Goal: Task Accomplishment & Management: Manage account settings

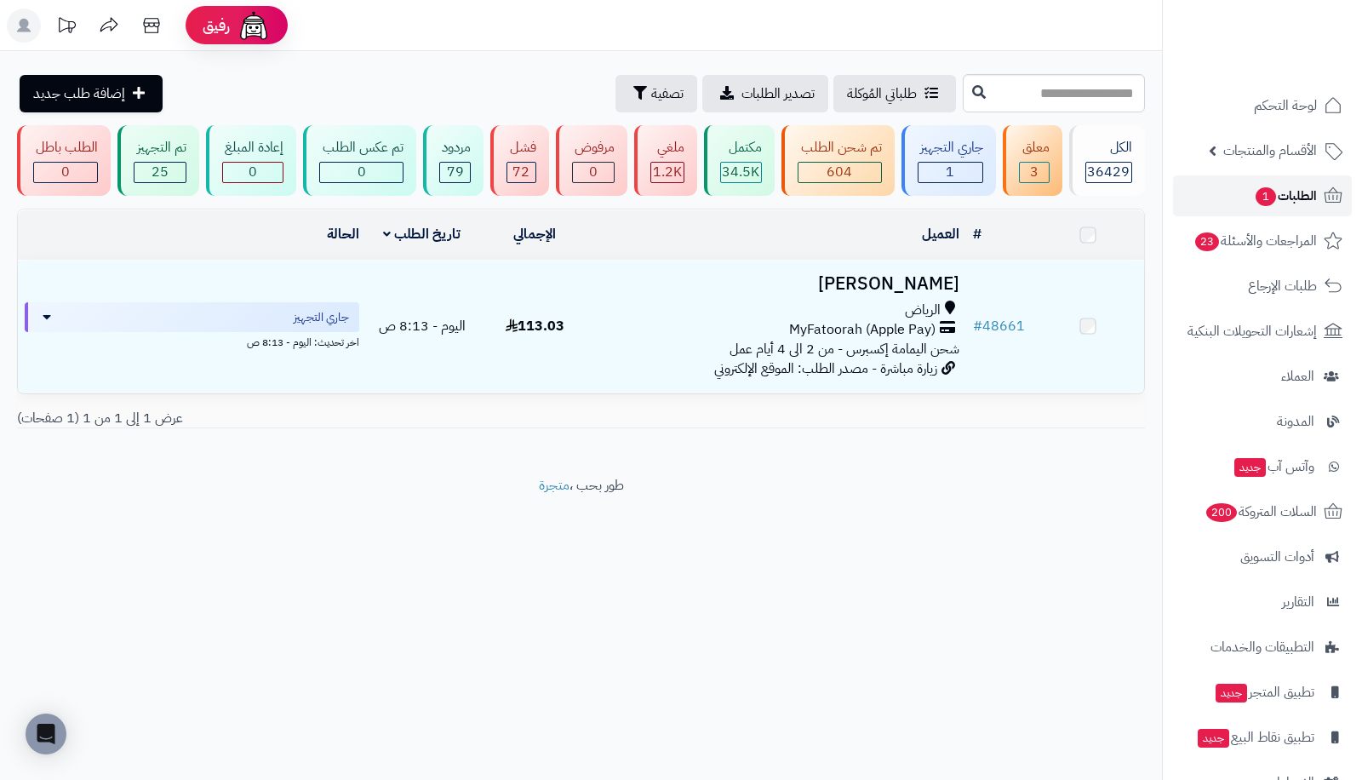
click at [1267, 203] on span "1" at bounding box center [1266, 196] width 22 height 20
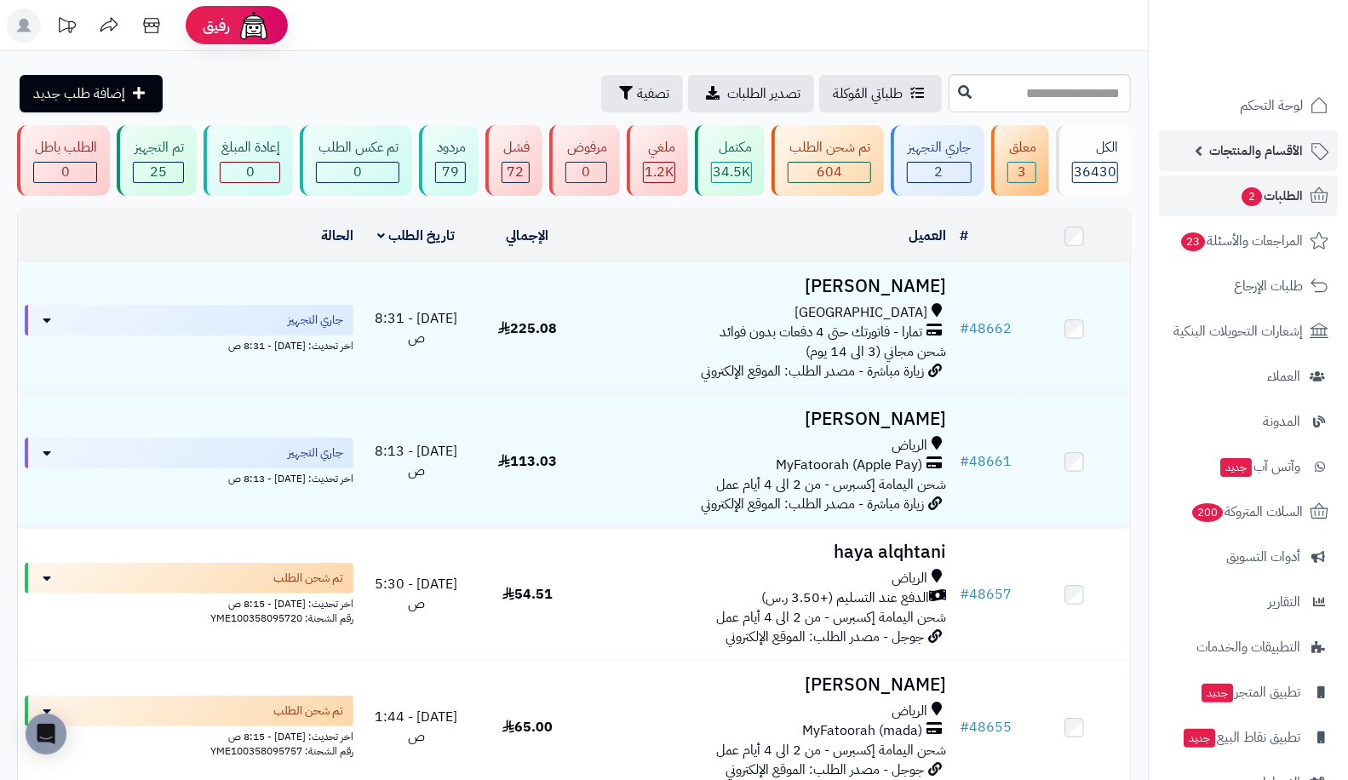
click at [1187, 134] on link "الأقسام والمنتجات" at bounding box center [1248, 150] width 179 height 41
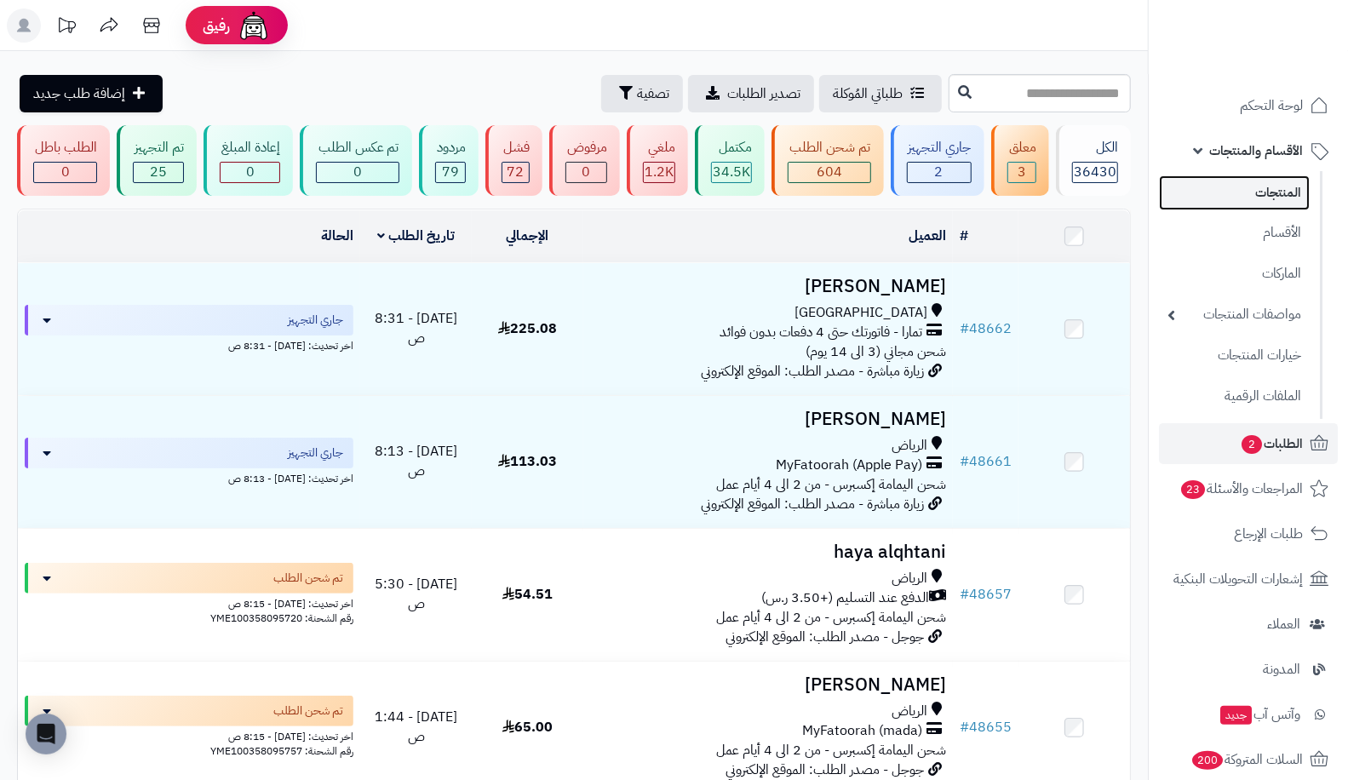
click at [1240, 202] on link "المنتجات" at bounding box center [1234, 192] width 151 height 35
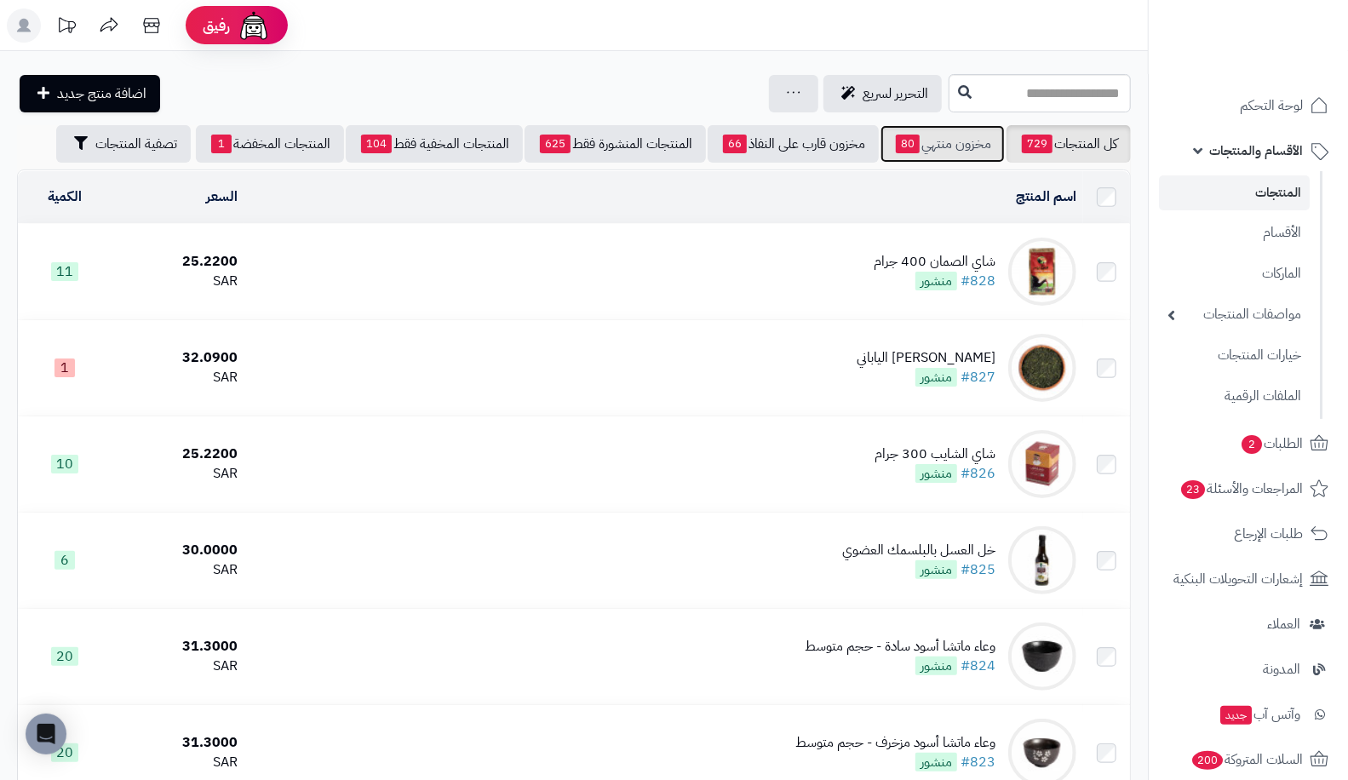
click at [933, 159] on link "مخزون منتهي 80" at bounding box center [942, 143] width 124 height 37
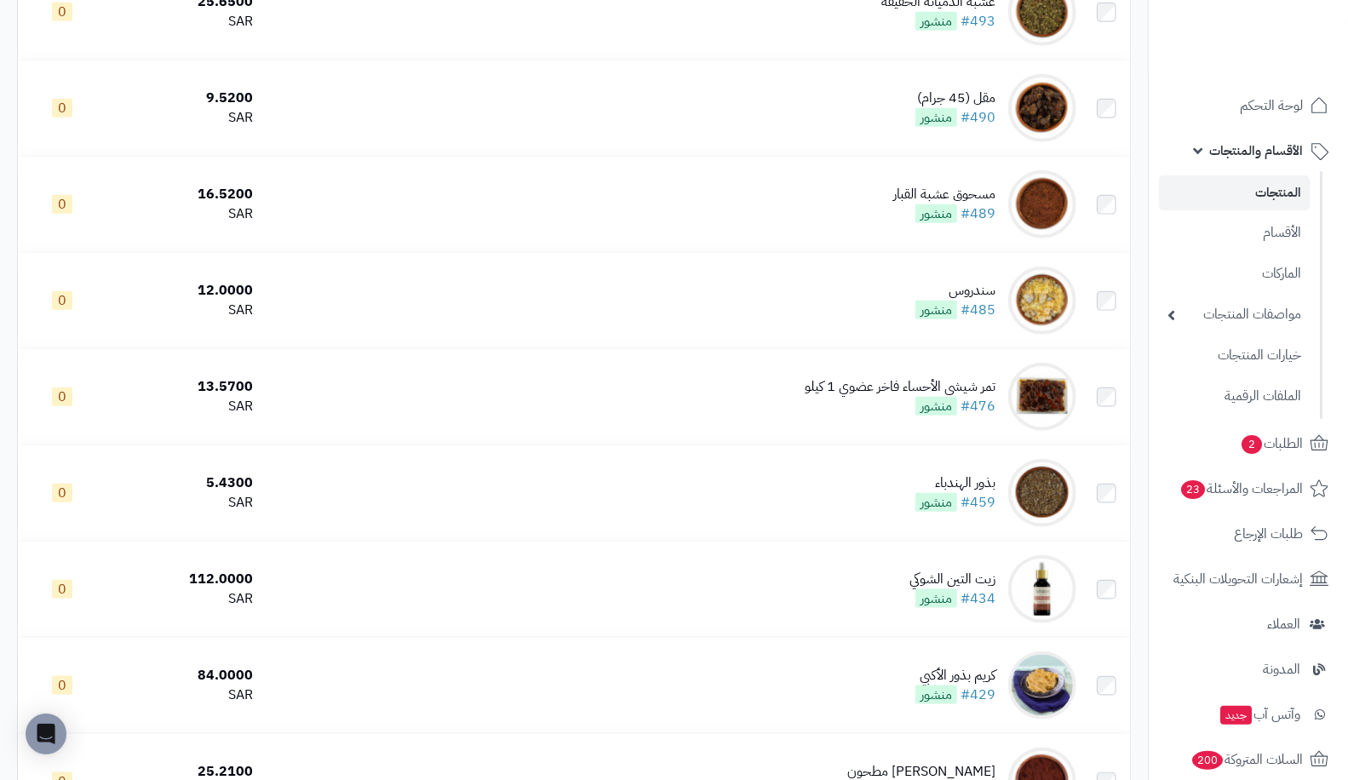
scroll to position [4994, 0]
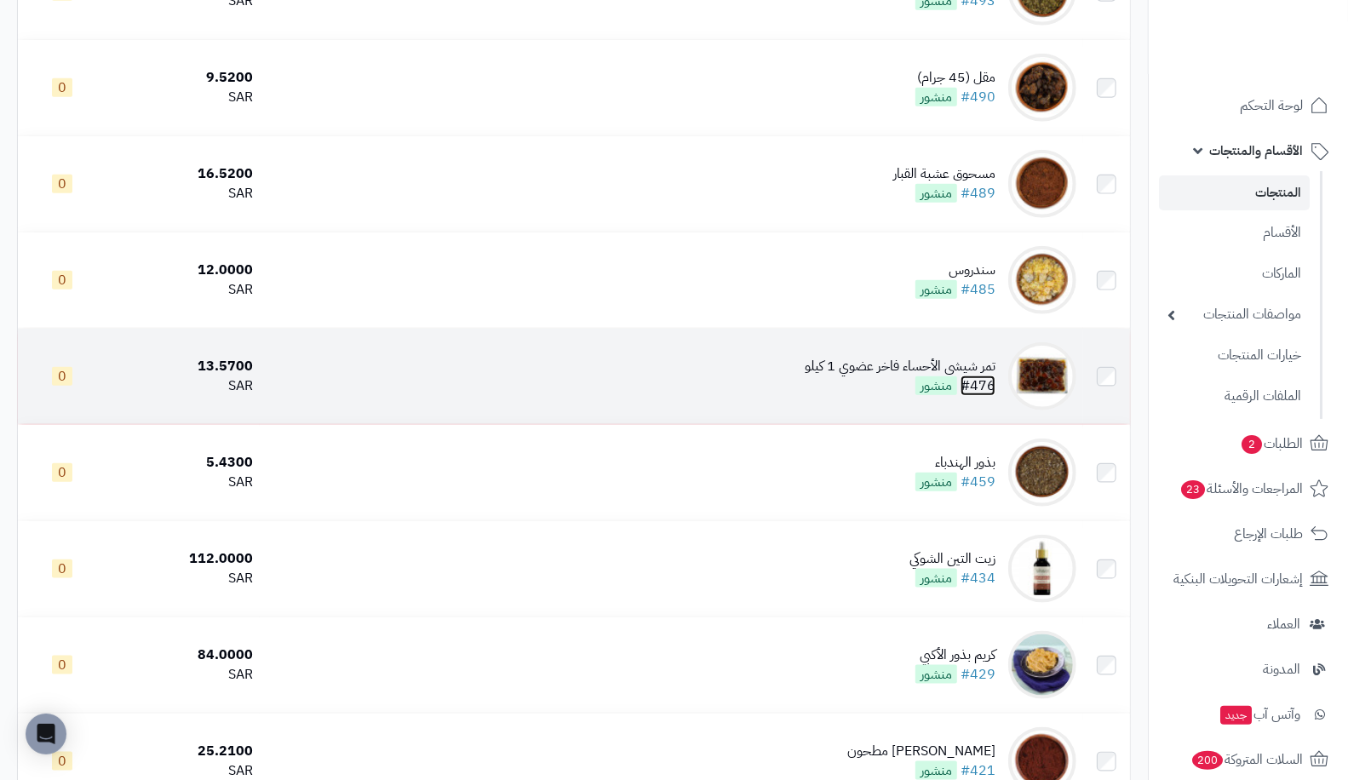
click at [989, 384] on link "#476" at bounding box center [977, 385] width 35 height 20
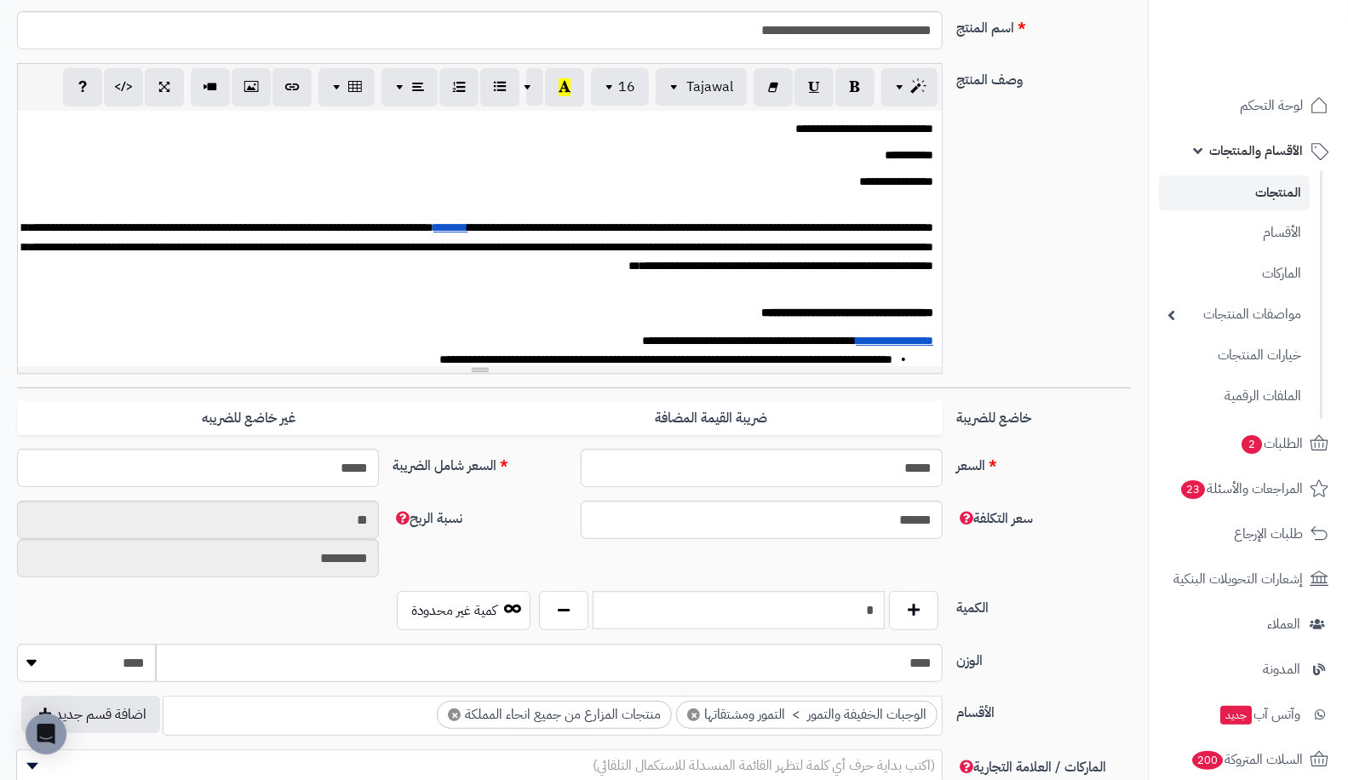
scroll to position [290, 0]
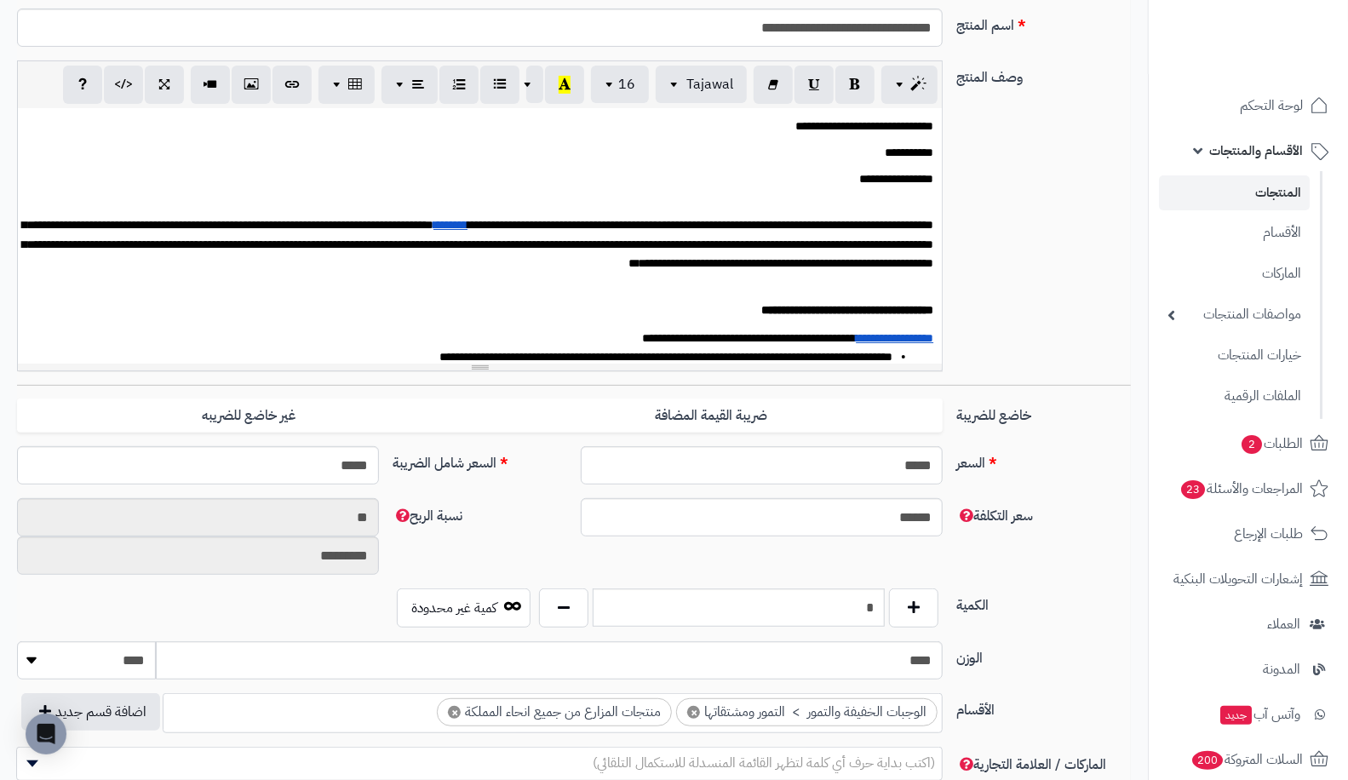
click at [800, 588] on div "سعر التكلفة ****** نسبة الربح ** *********" at bounding box center [573, 543] width 1127 height 90
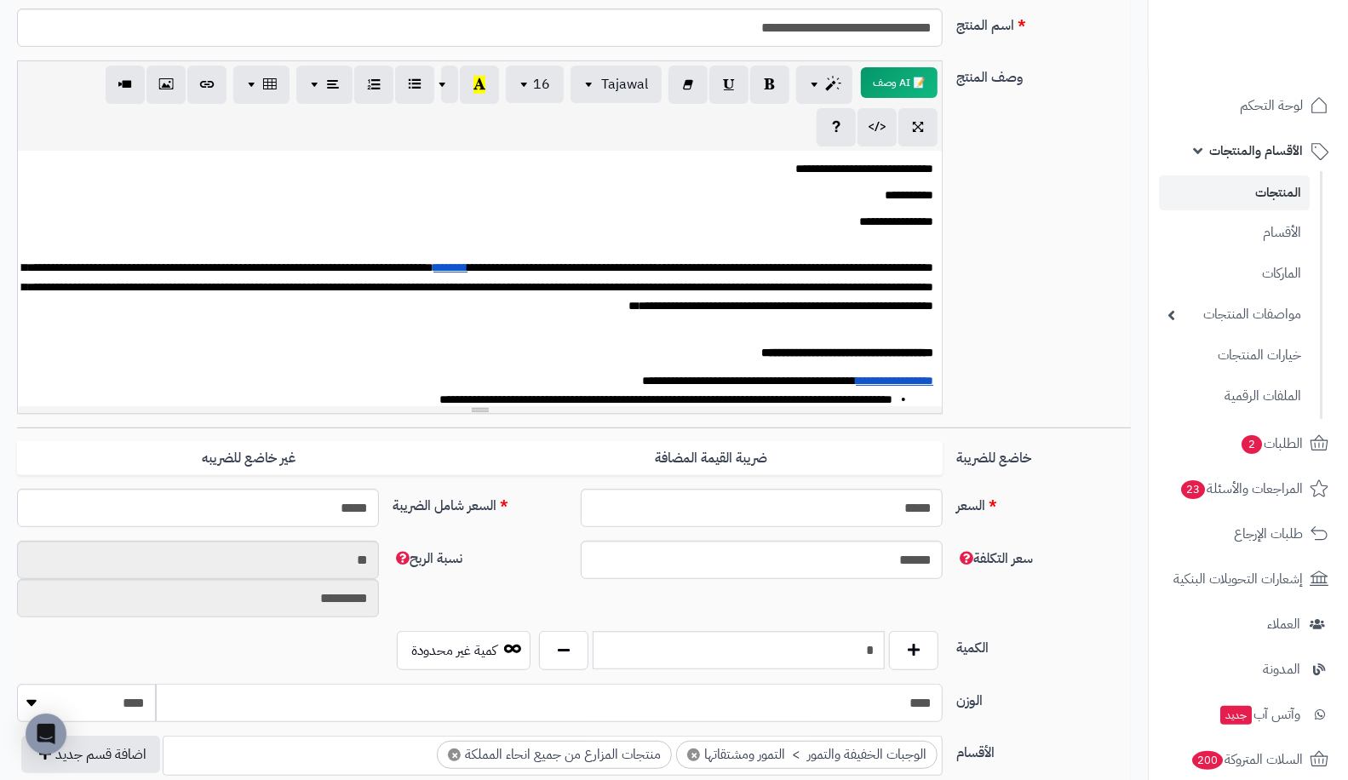
click at [822, 685] on input "****" at bounding box center [549, 703] width 787 height 38
click at [754, 644] on input "*" at bounding box center [739, 650] width 293 height 38
drag, startPoint x: 867, startPoint y: 696, endPoint x: 990, endPoint y: 694, distance: 123.5
click at [990, 694] on div "الوزن **** ********* **** ***** *****" at bounding box center [573, 710] width 1127 height 52
type input "****"
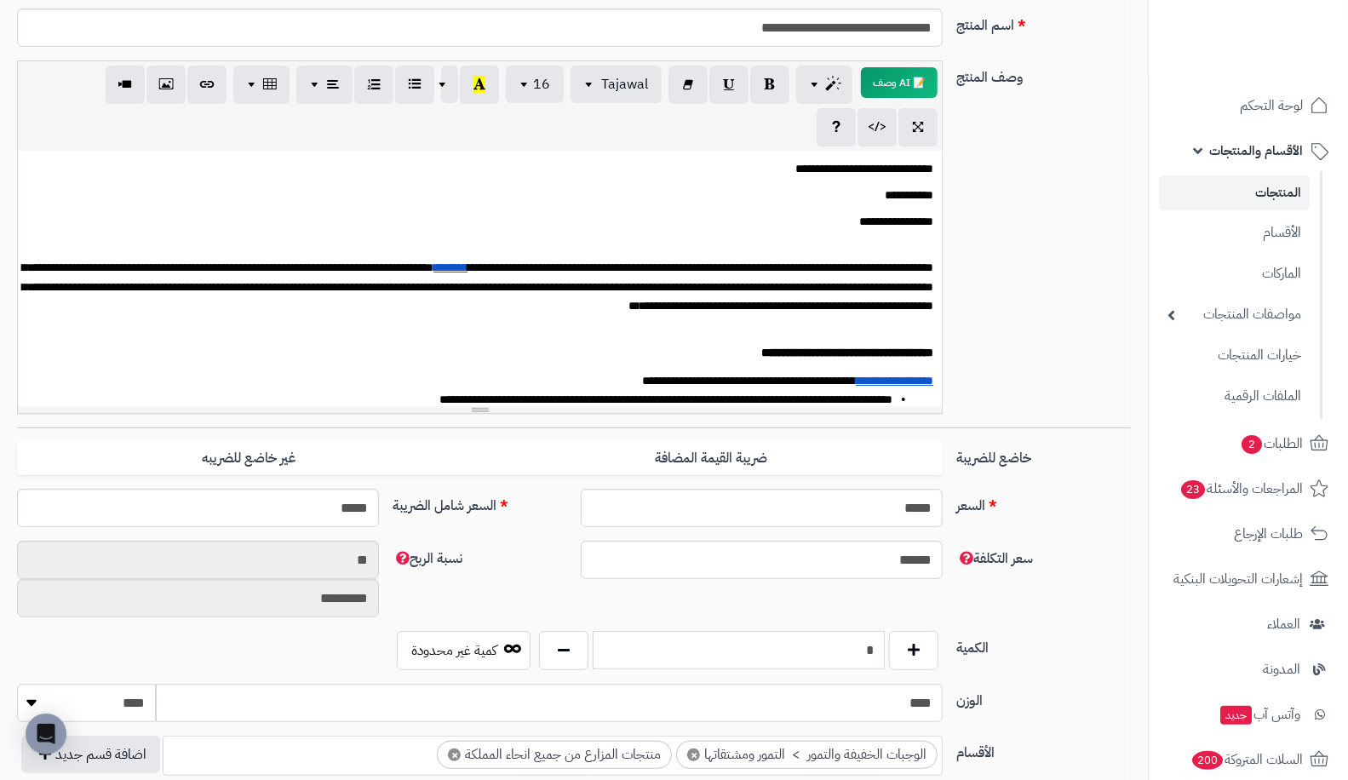
drag, startPoint x: 843, startPoint y: 644, endPoint x: 885, endPoint y: 643, distance: 41.7
click at [885, 643] on input "*" at bounding box center [739, 650] width 293 height 38
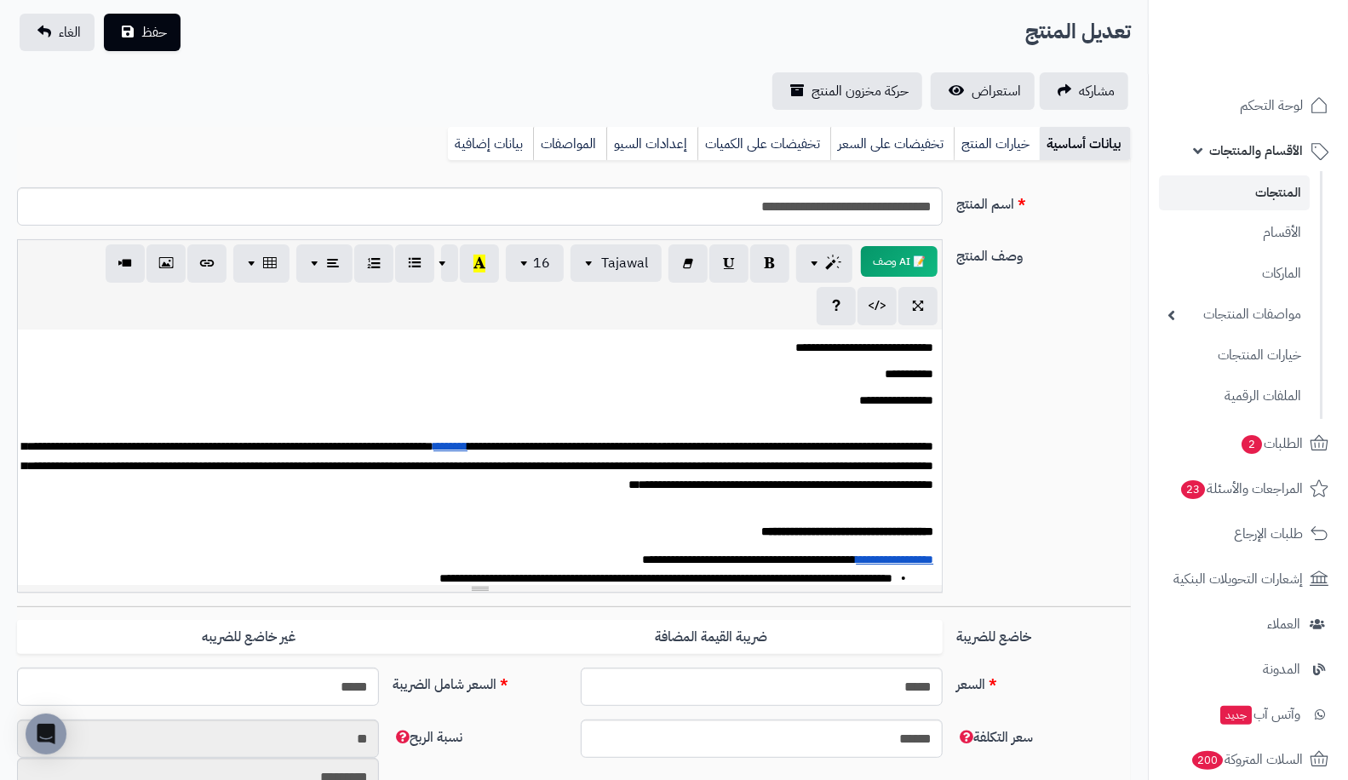
scroll to position [0, 0]
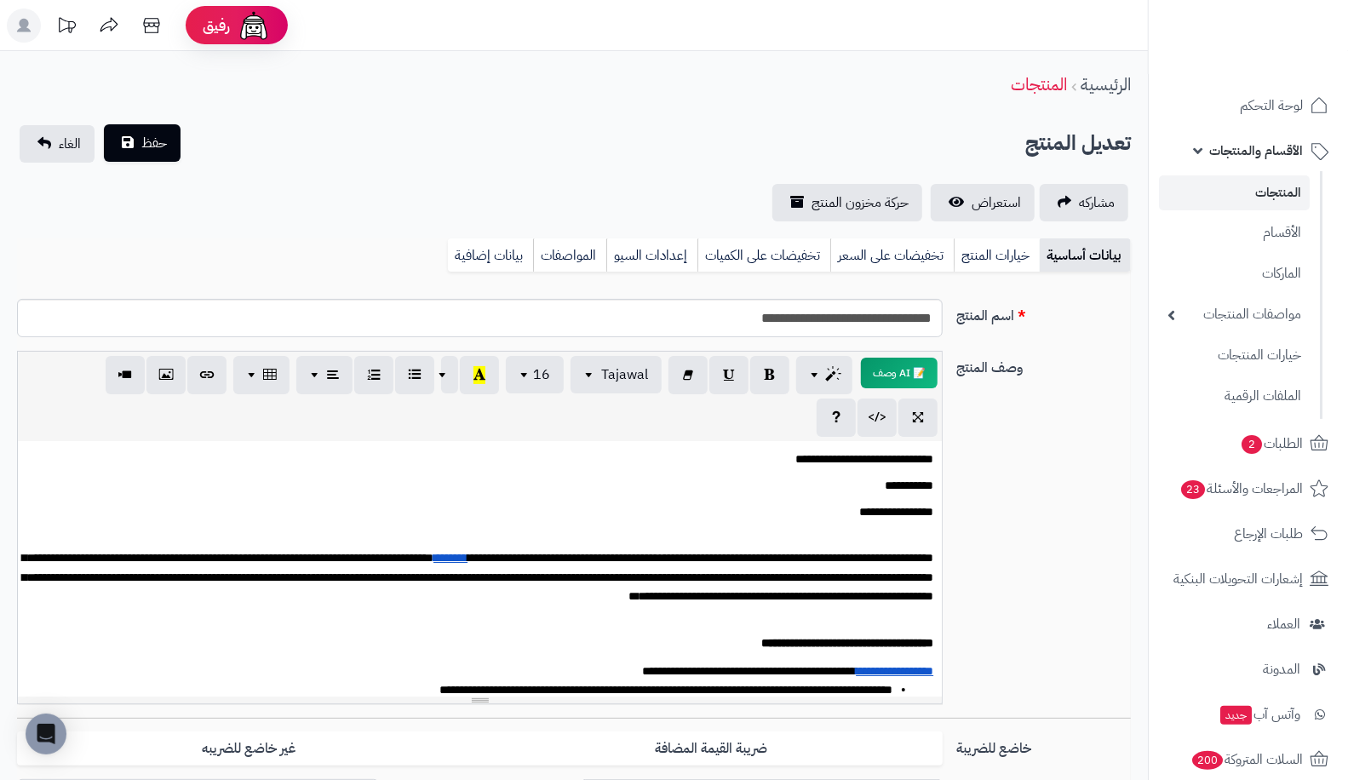
type input "**"
click at [149, 152] on span "حفظ" at bounding box center [154, 143] width 26 height 20
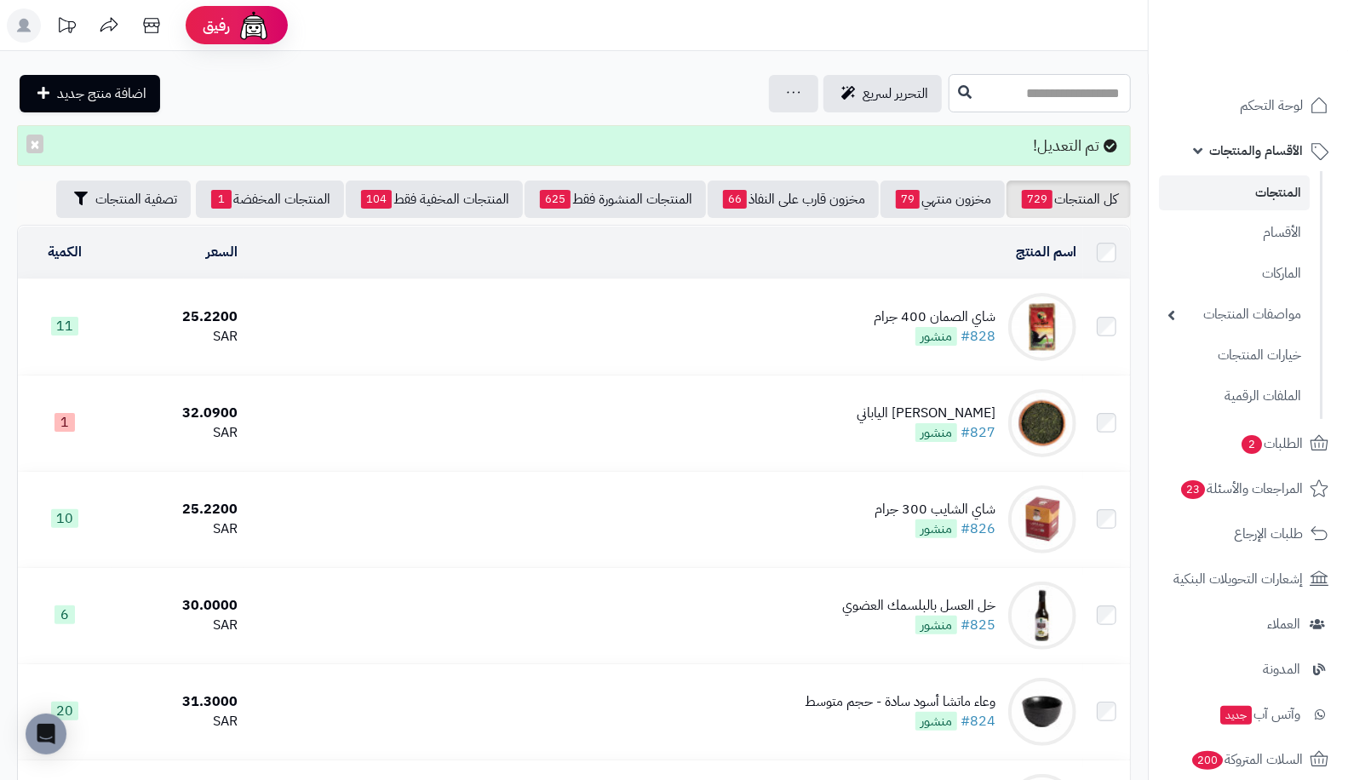
click at [982, 99] on input "text" at bounding box center [1039, 93] width 182 height 38
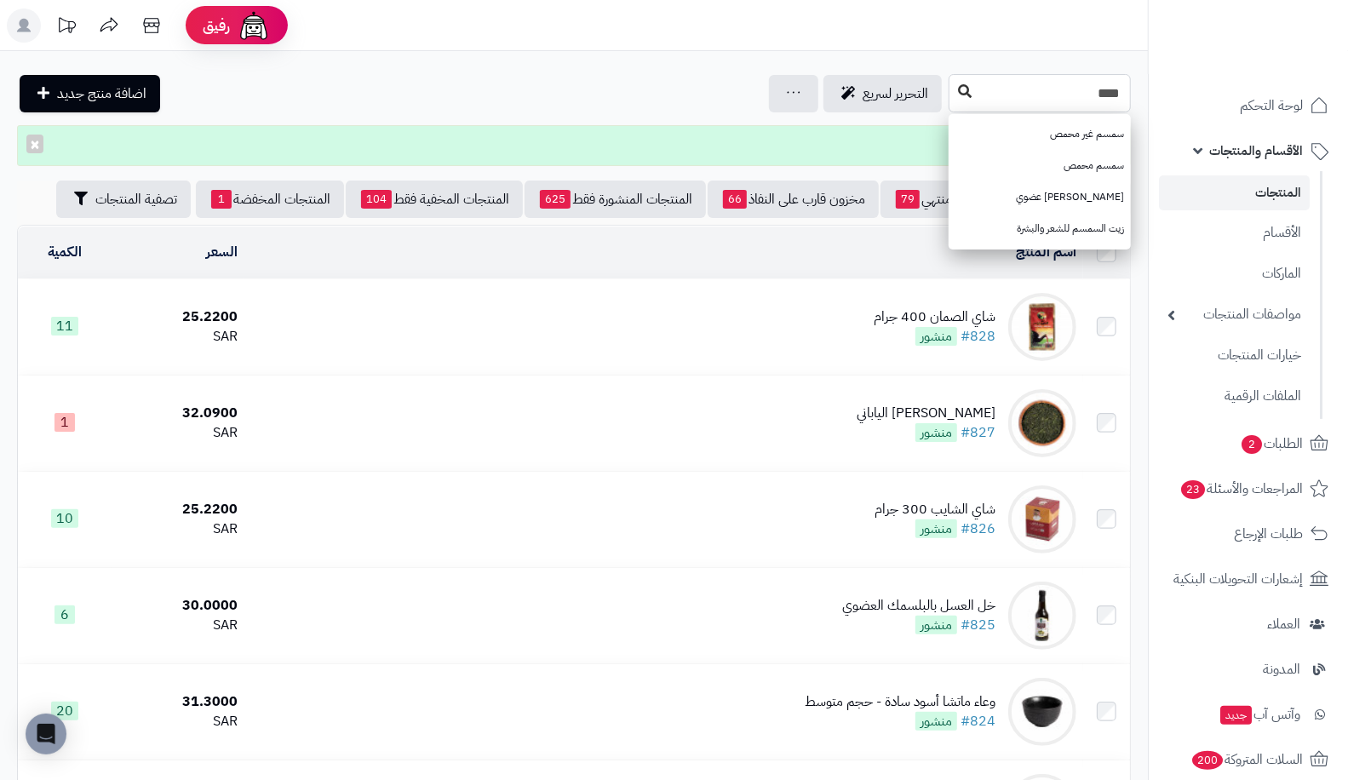
type input "****"
click at [952, 83] on button at bounding box center [965, 92] width 26 height 32
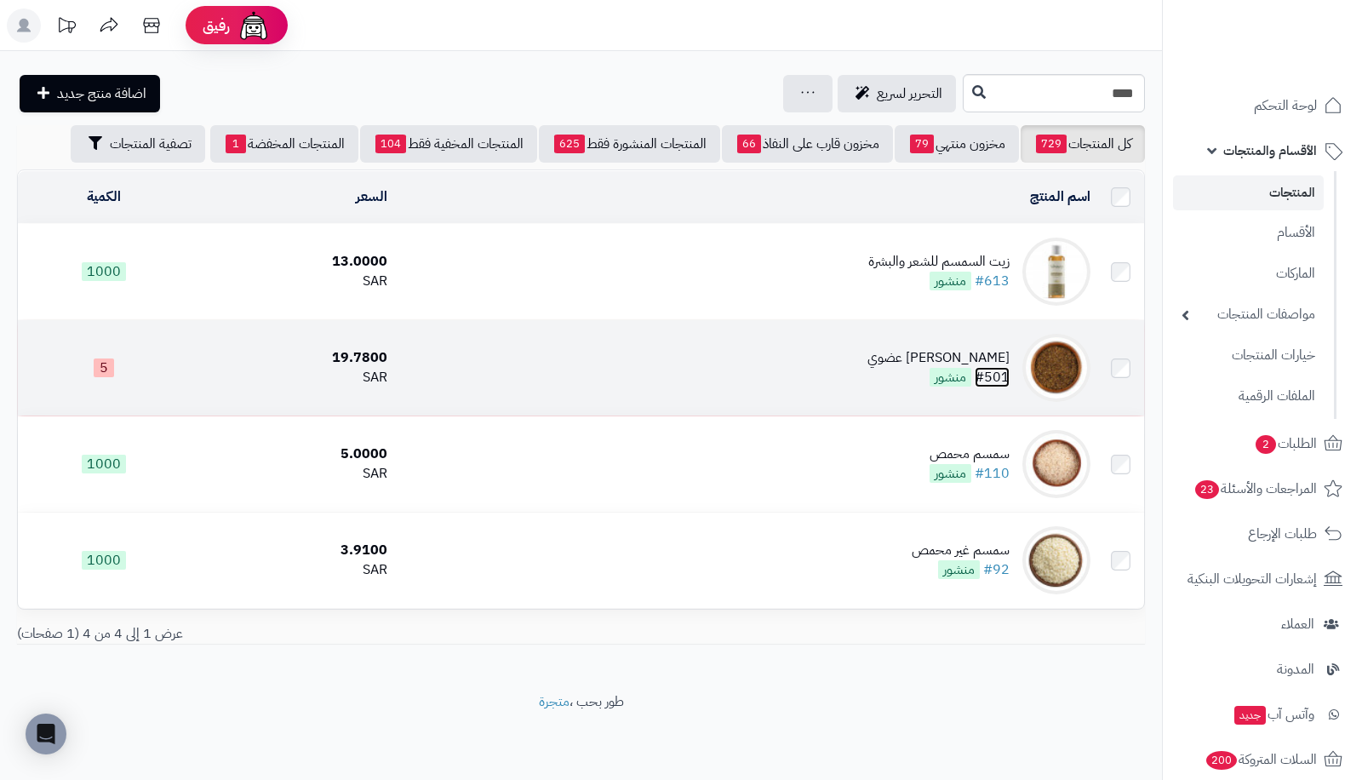
click at [1001, 380] on link "#501" at bounding box center [992, 377] width 35 height 20
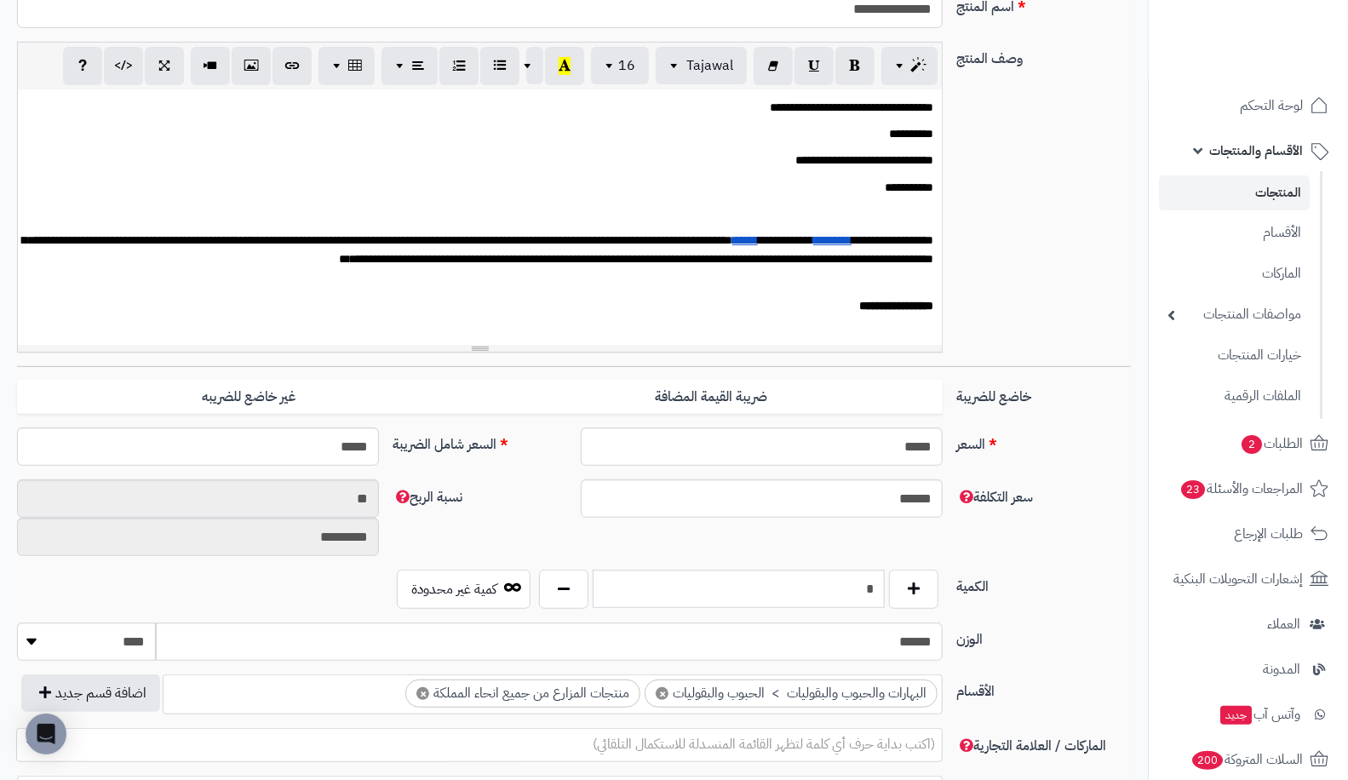
scroll to position [312, 0]
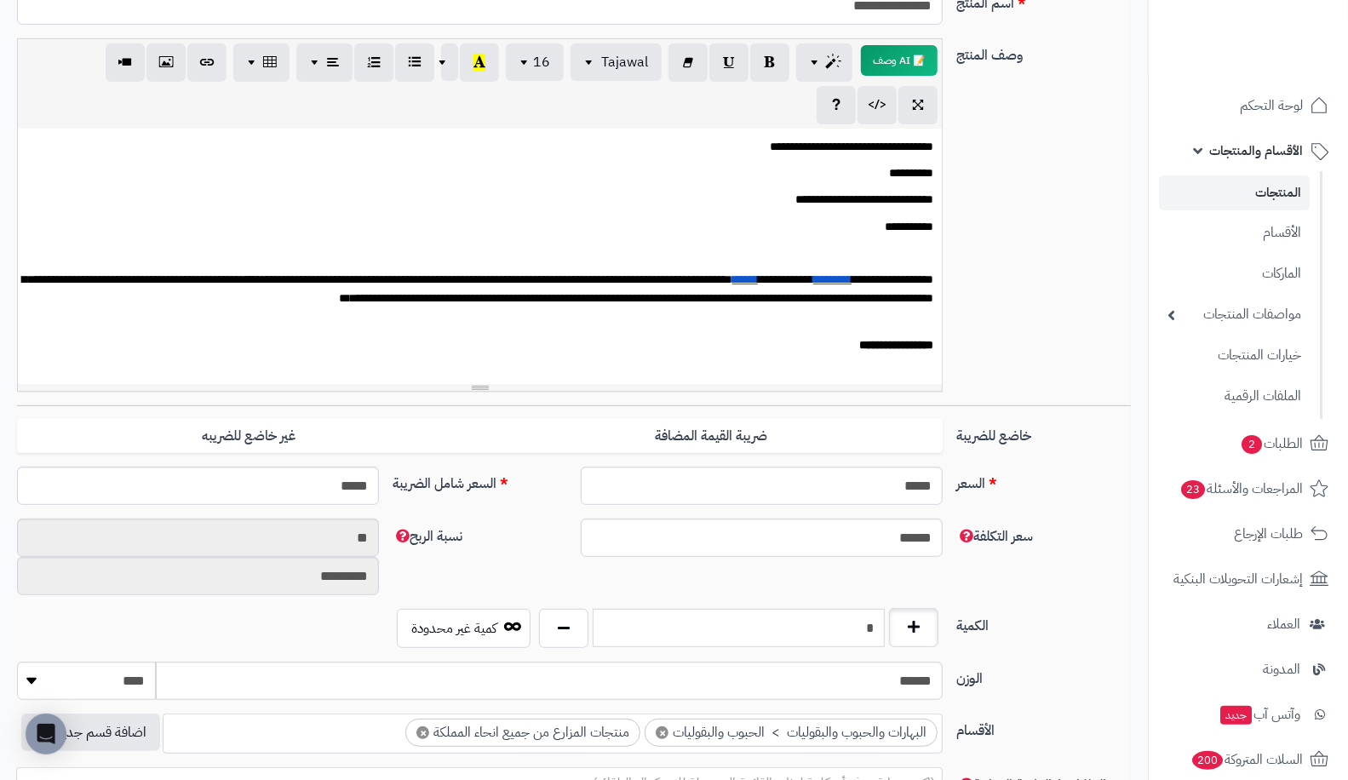
drag, startPoint x: 851, startPoint y: 623, endPoint x: 901, endPoint y: 616, distance: 50.8
click at [901, 616] on div "*" at bounding box center [739, 628] width 409 height 39
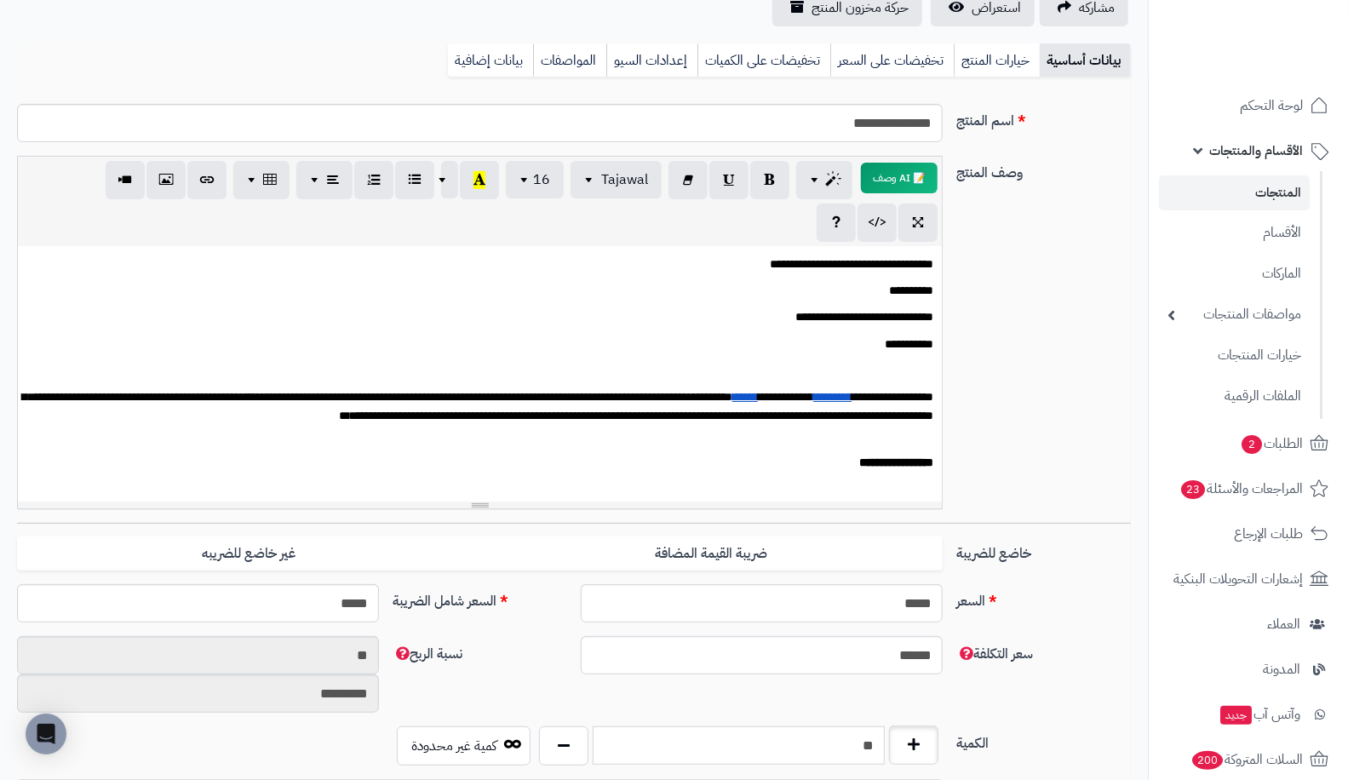
scroll to position [0, 0]
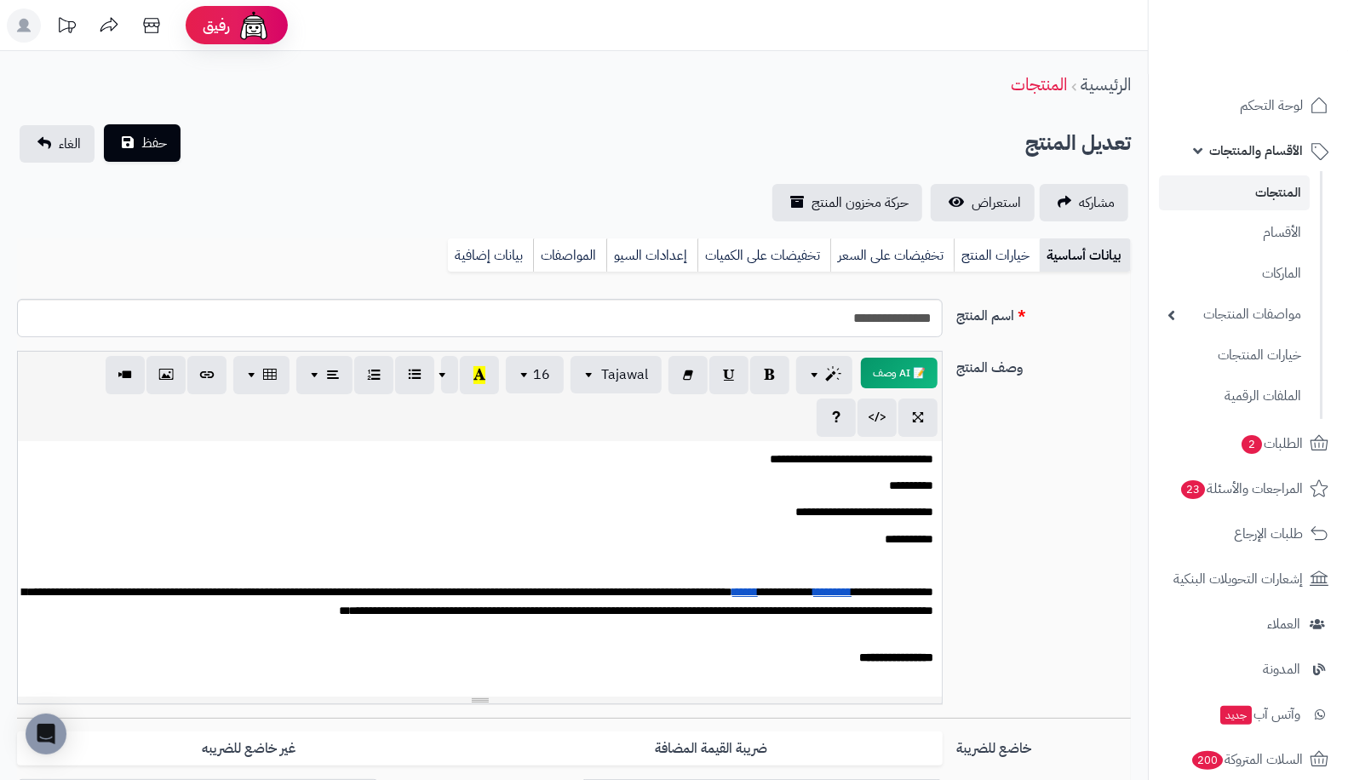
type input "**"
click at [147, 143] on span "حفظ" at bounding box center [154, 143] width 26 height 20
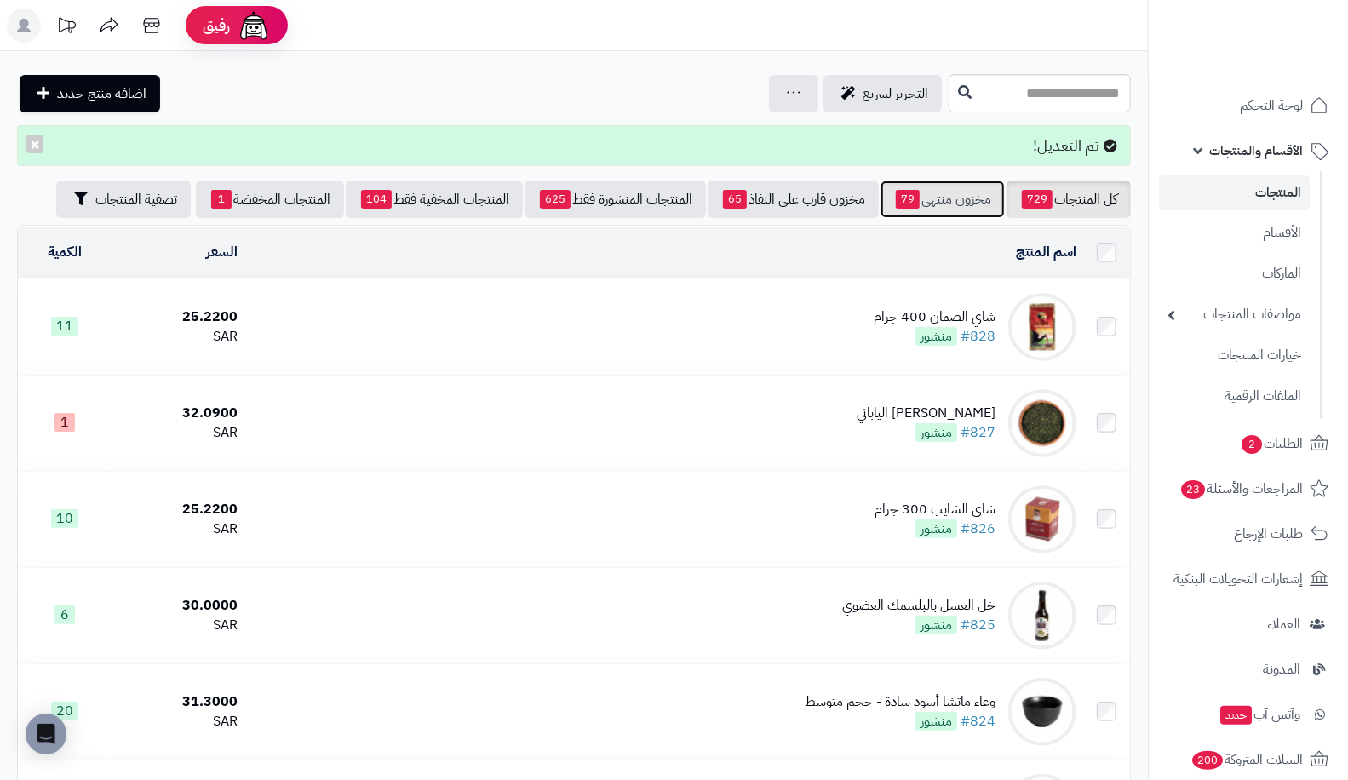
click at [929, 188] on link "مخزون منتهي 79" at bounding box center [942, 199] width 124 height 37
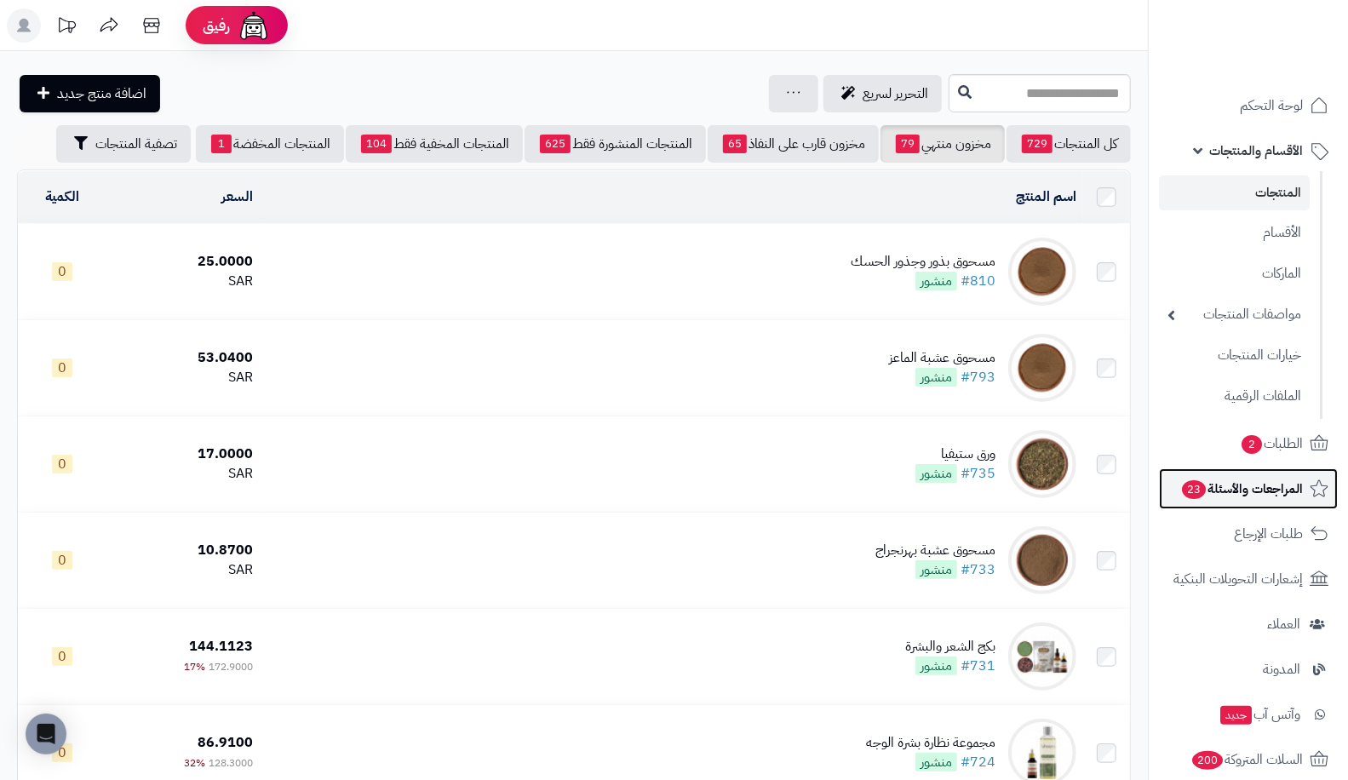
click at [1194, 484] on span "23" at bounding box center [1194, 489] width 24 height 19
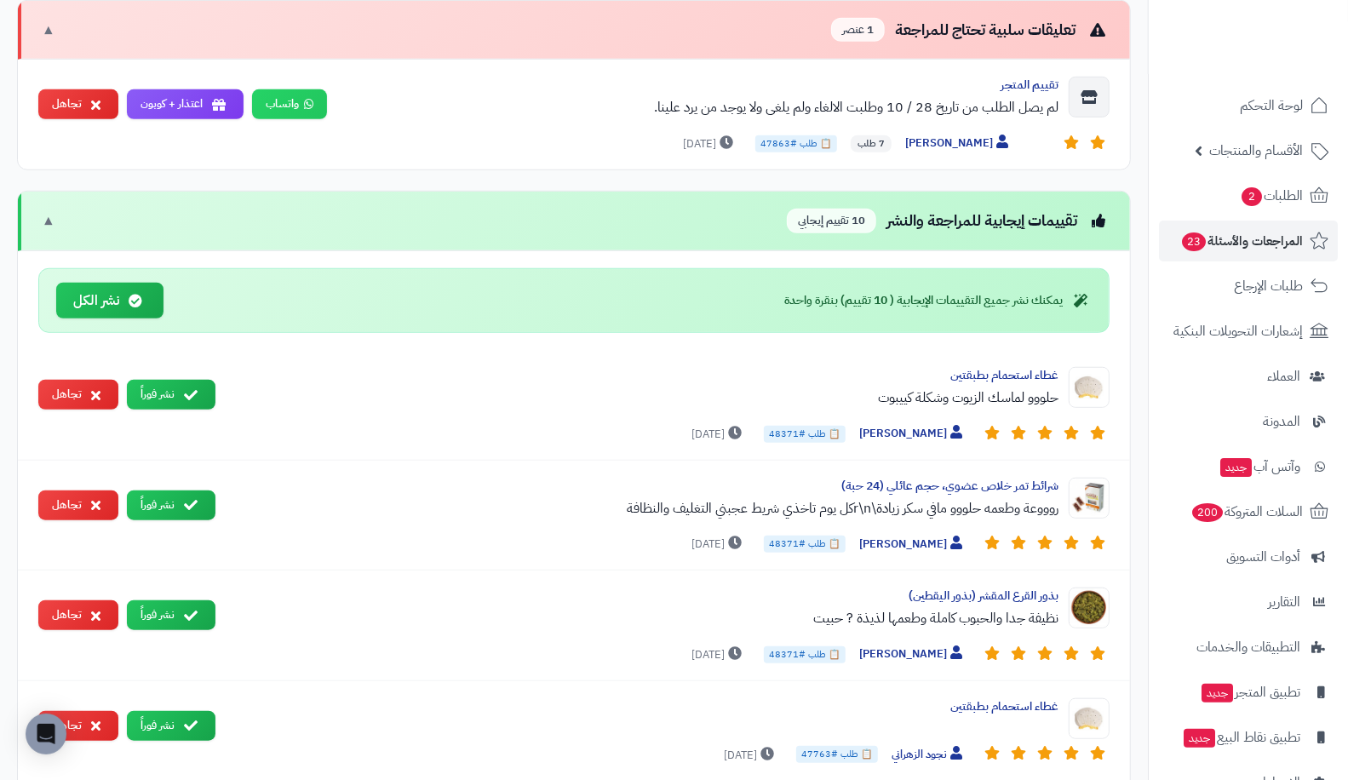
scroll to position [645, 0]
click at [153, 393] on button "نشر فوراً" at bounding box center [171, 394] width 89 height 30
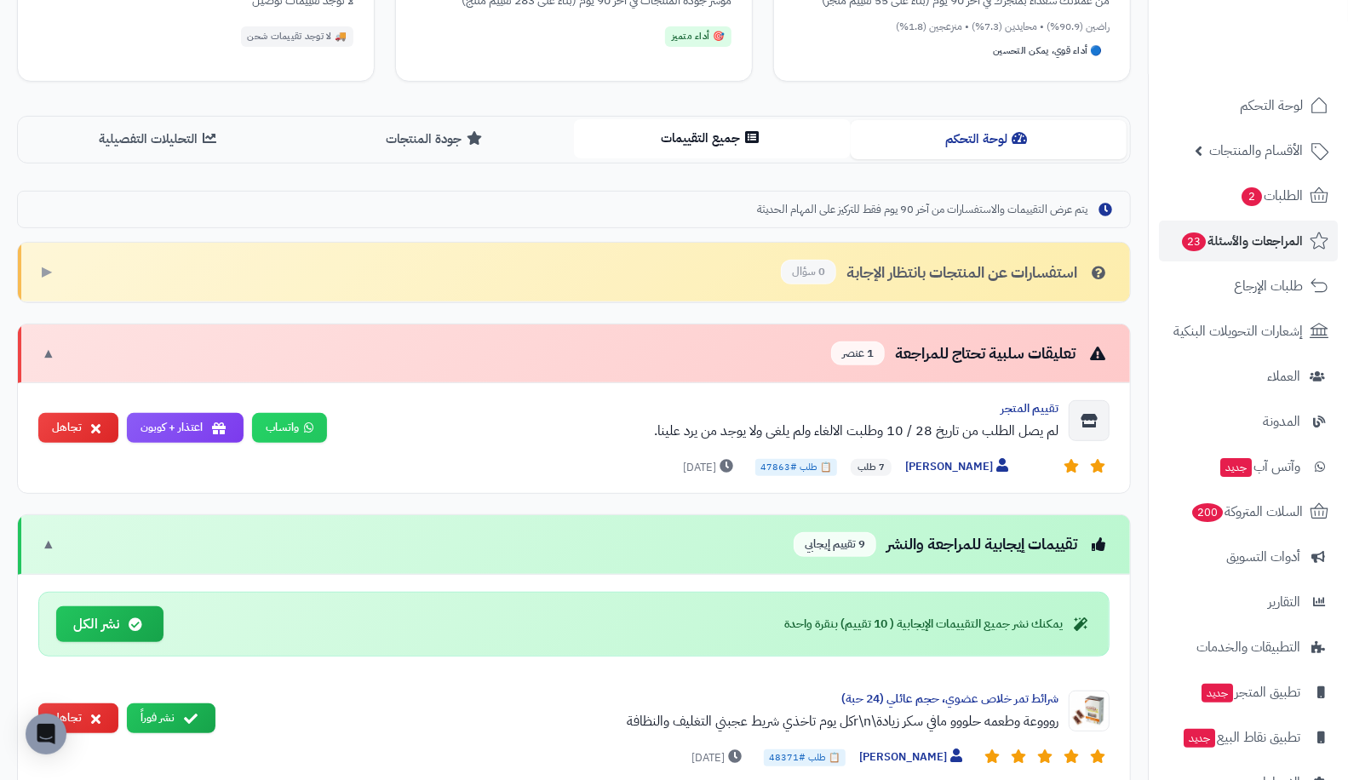
click at [764, 136] on button "جميع التقييمات" at bounding box center [712, 138] width 277 height 38
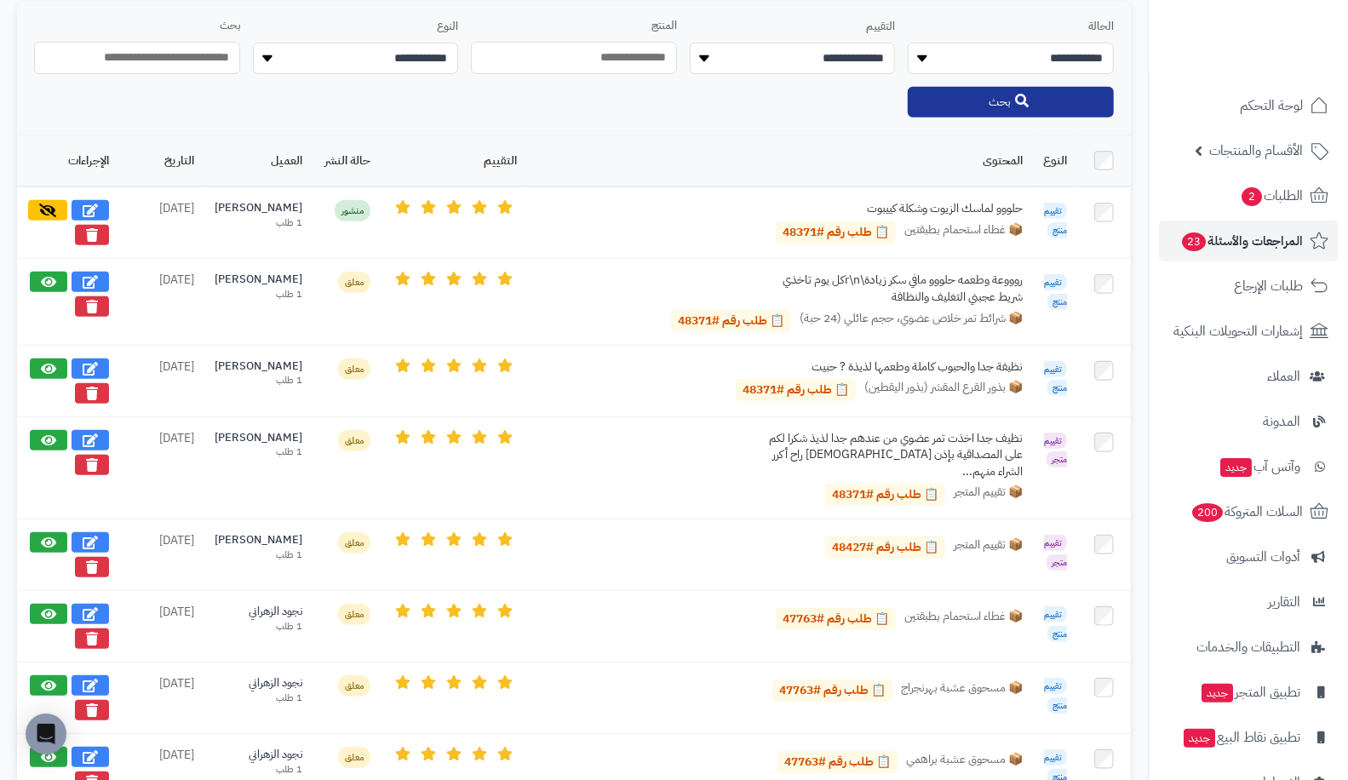
scroll to position [523, 0]
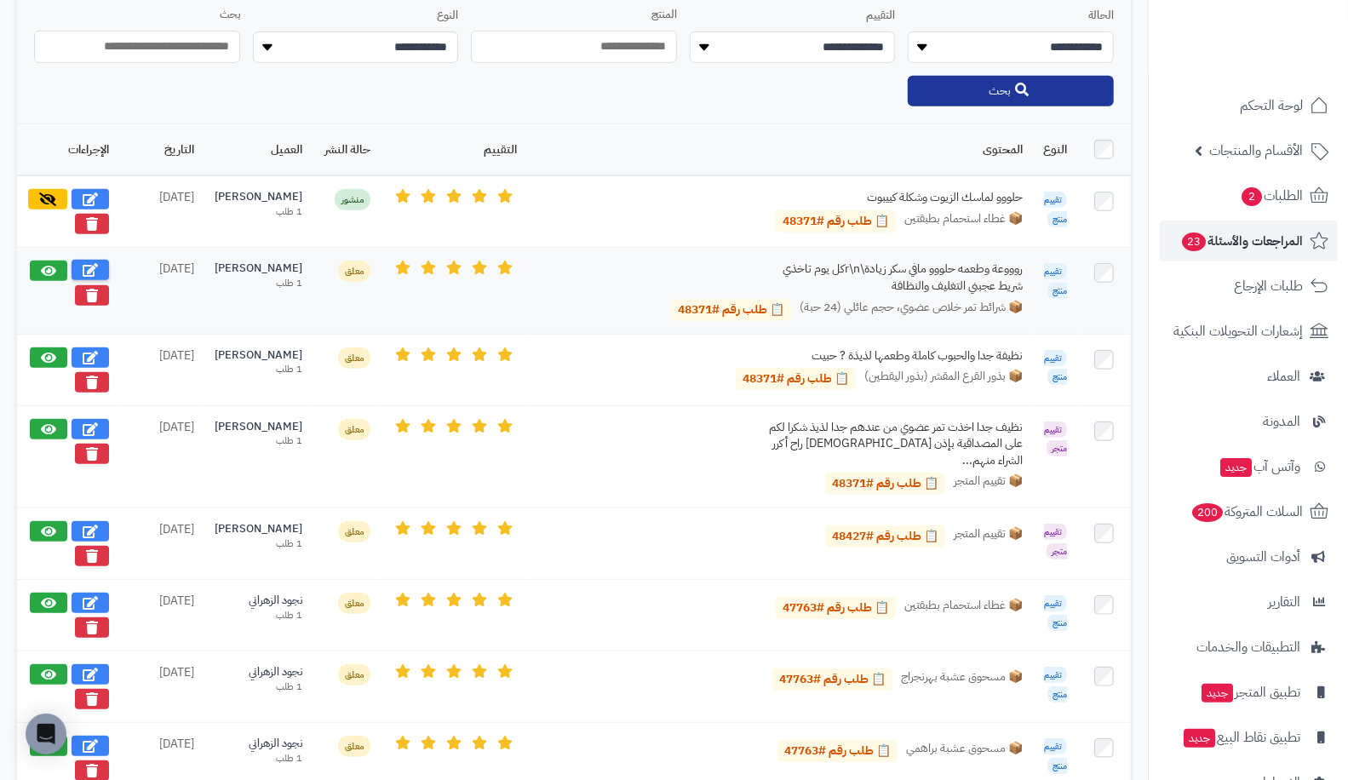
click at [83, 263] on icon at bounding box center [90, 270] width 15 height 14
select select "*"
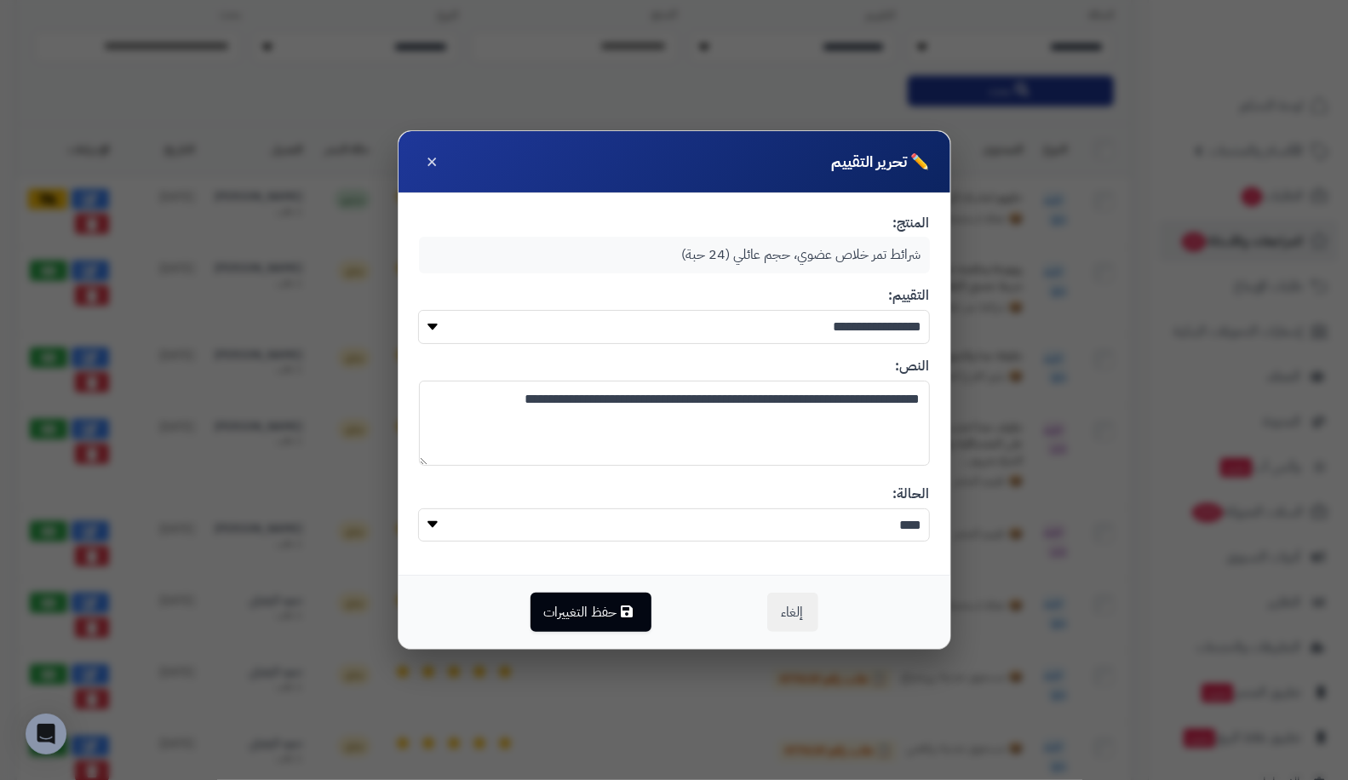
click at [717, 398] on textarea "**********" at bounding box center [674, 423] width 511 height 85
click at [597, 616] on button "حفظ التغييرات" at bounding box center [590, 611] width 121 height 39
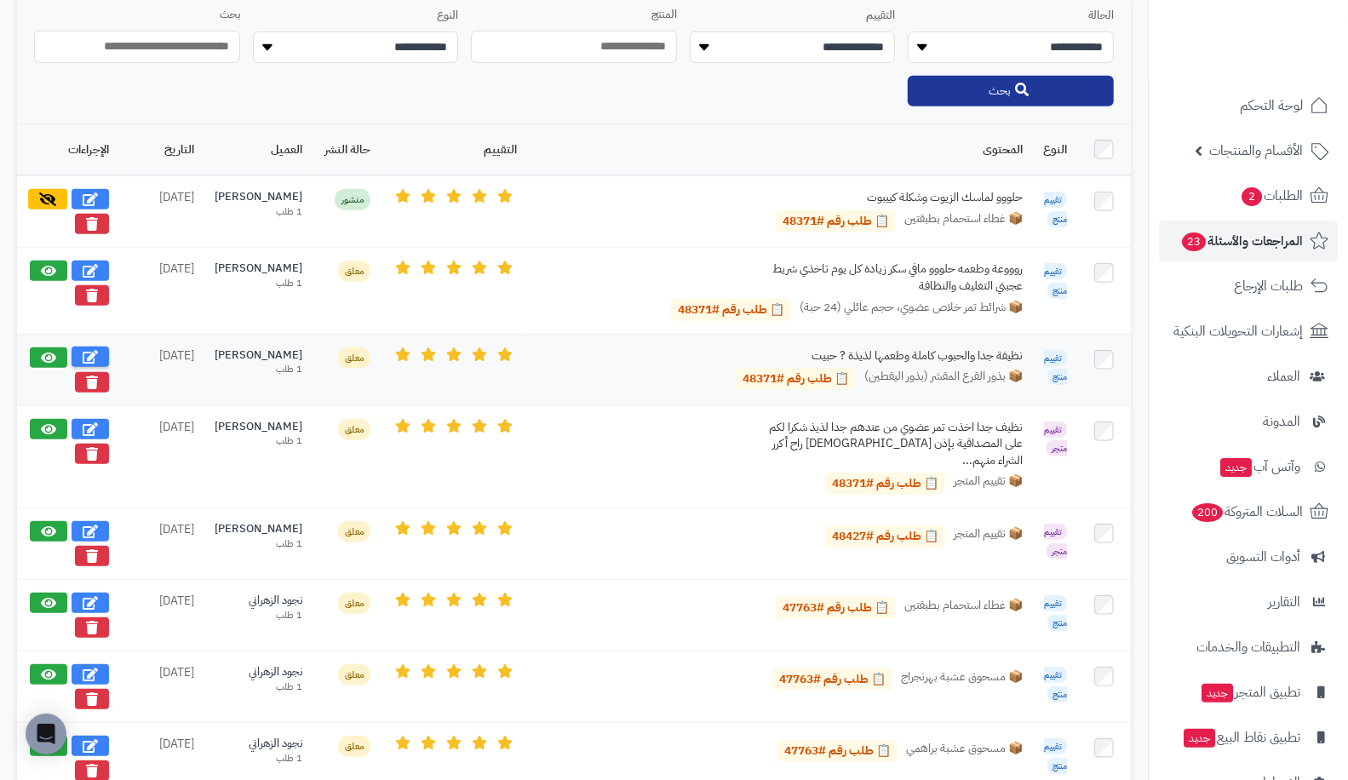
click at [83, 347] on button at bounding box center [90, 357] width 37 height 20
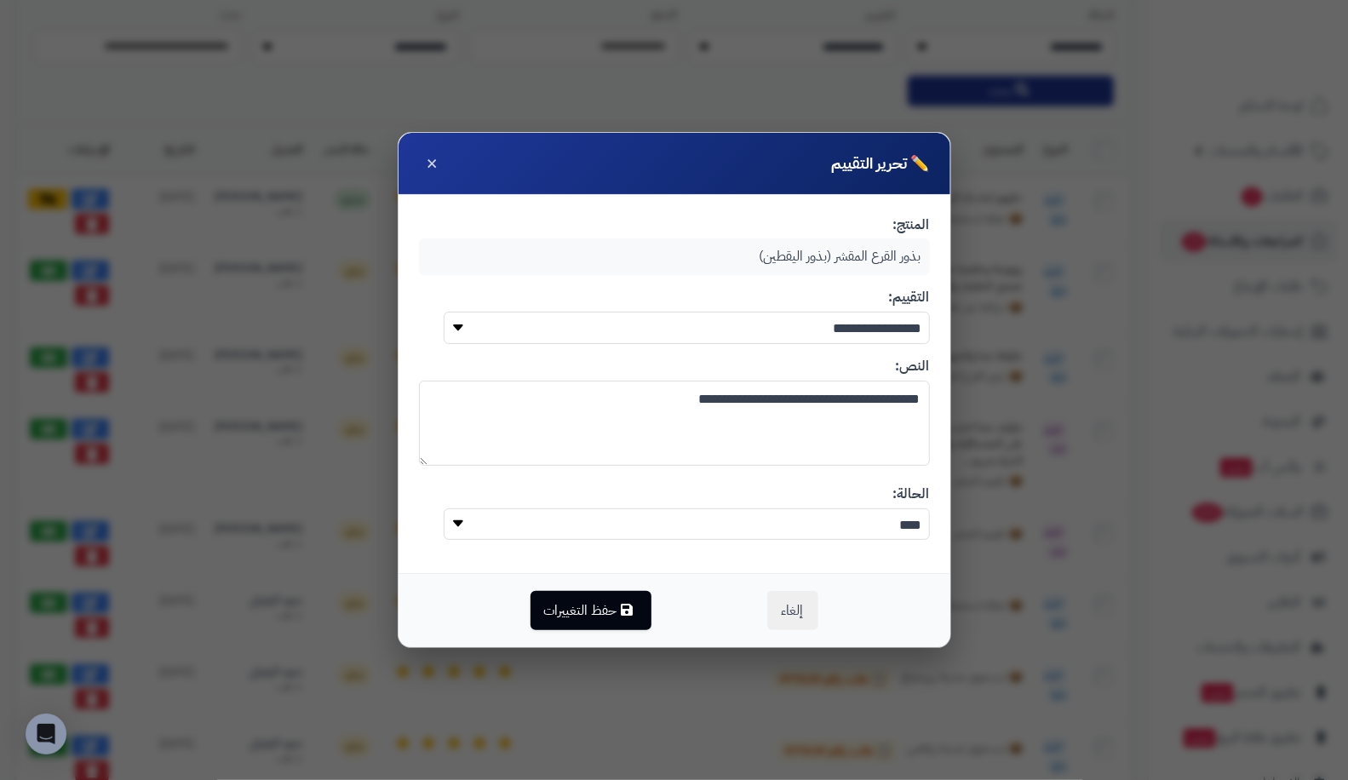
click at [707, 408] on textarea "**********" at bounding box center [674, 423] width 511 height 85
click at [712, 400] on textarea "**********" at bounding box center [674, 423] width 511 height 85
click at [619, 596] on button "حفظ التغييرات" at bounding box center [590, 609] width 121 height 39
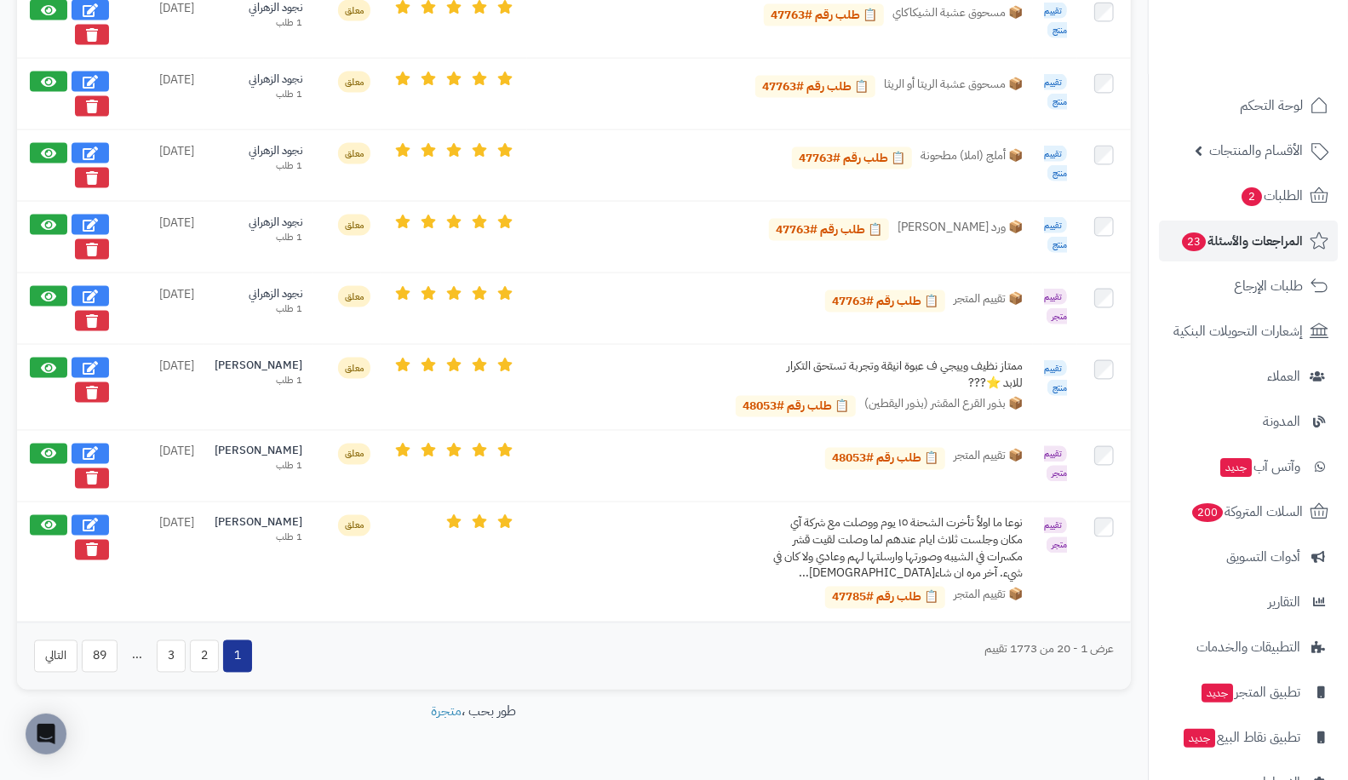
scroll to position [1619, 0]
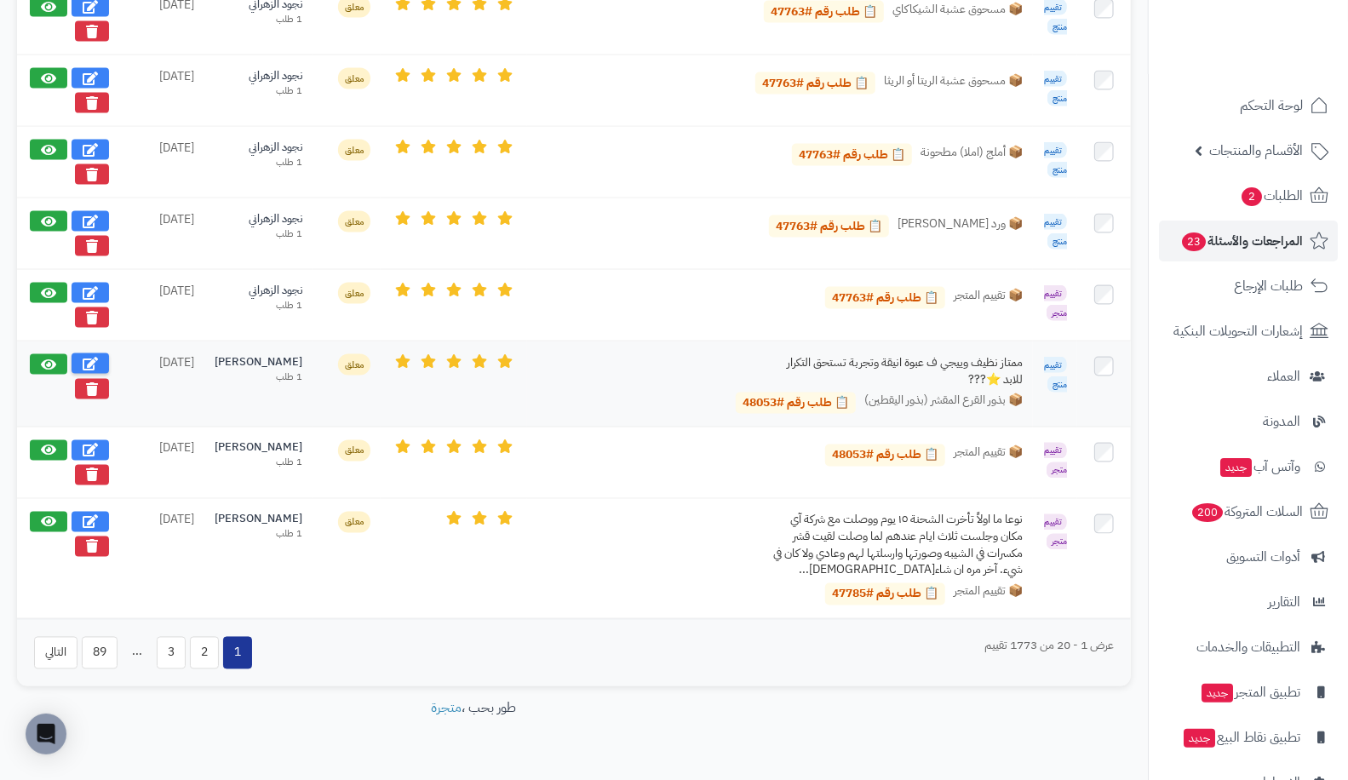
click at [96, 353] on button at bounding box center [90, 363] width 37 height 20
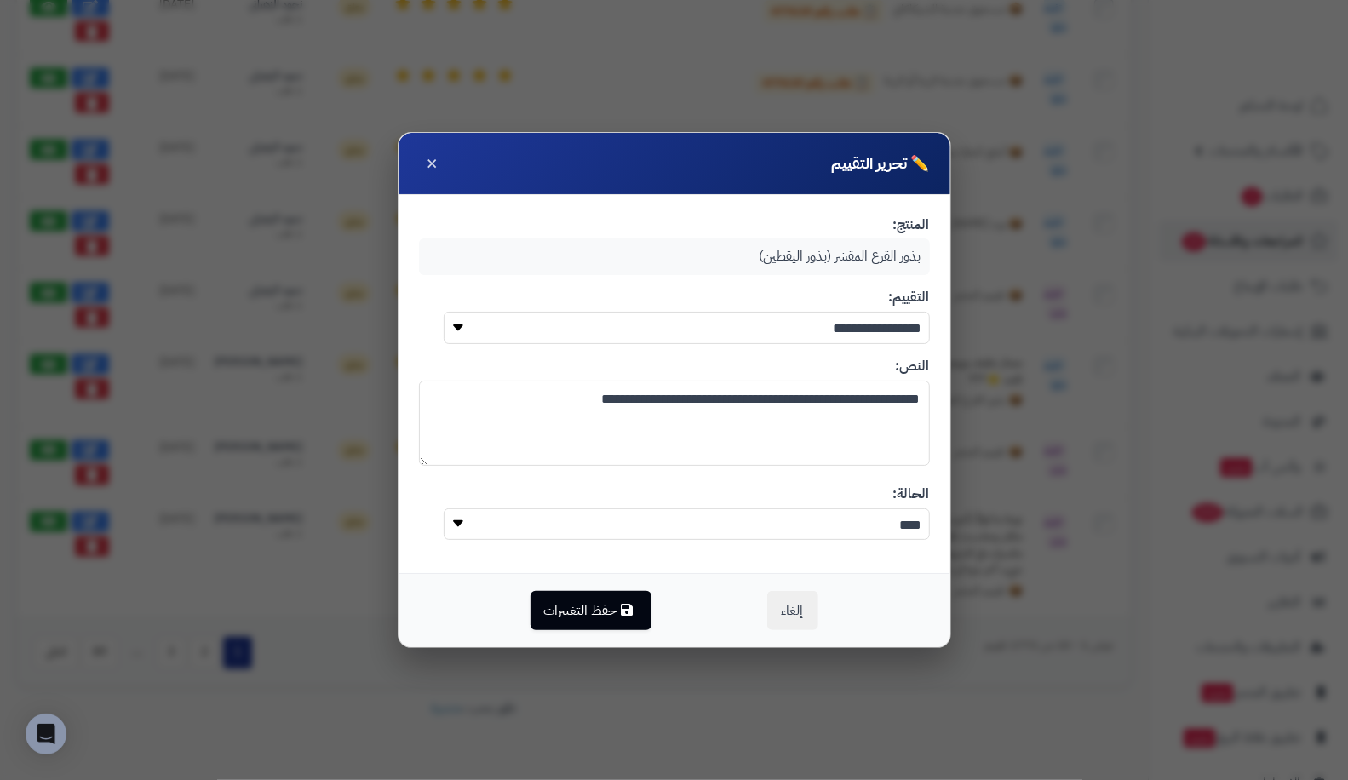
click at [564, 404] on textarea "**********" at bounding box center [674, 423] width 511 height 85
type textarea "**********"
click at [592, 610] on button "حفظ التغييرات" at bounding box center [590, 609] width 121 height 39
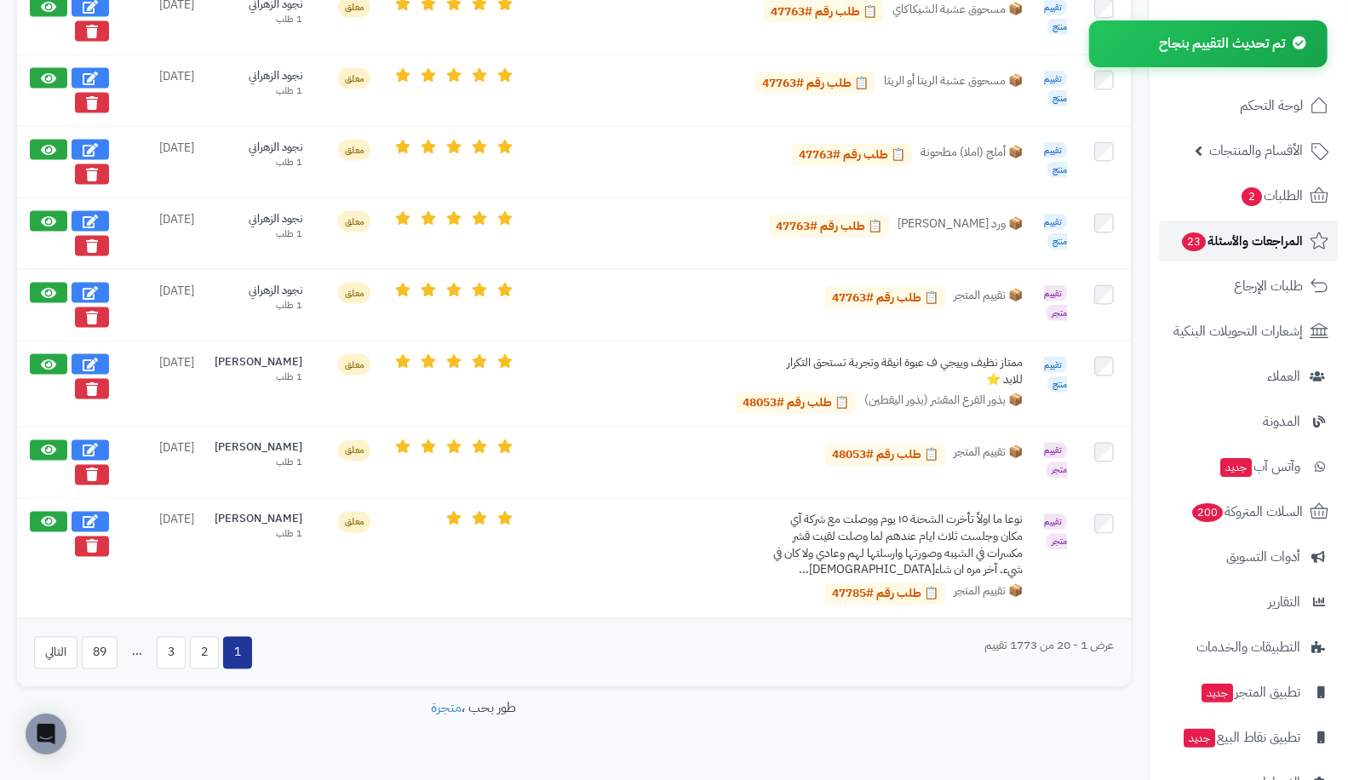
click at [1211, 232] on span "المراجعات والأسئلة 23" at bounding box center [1241, 241] width 123 height 24
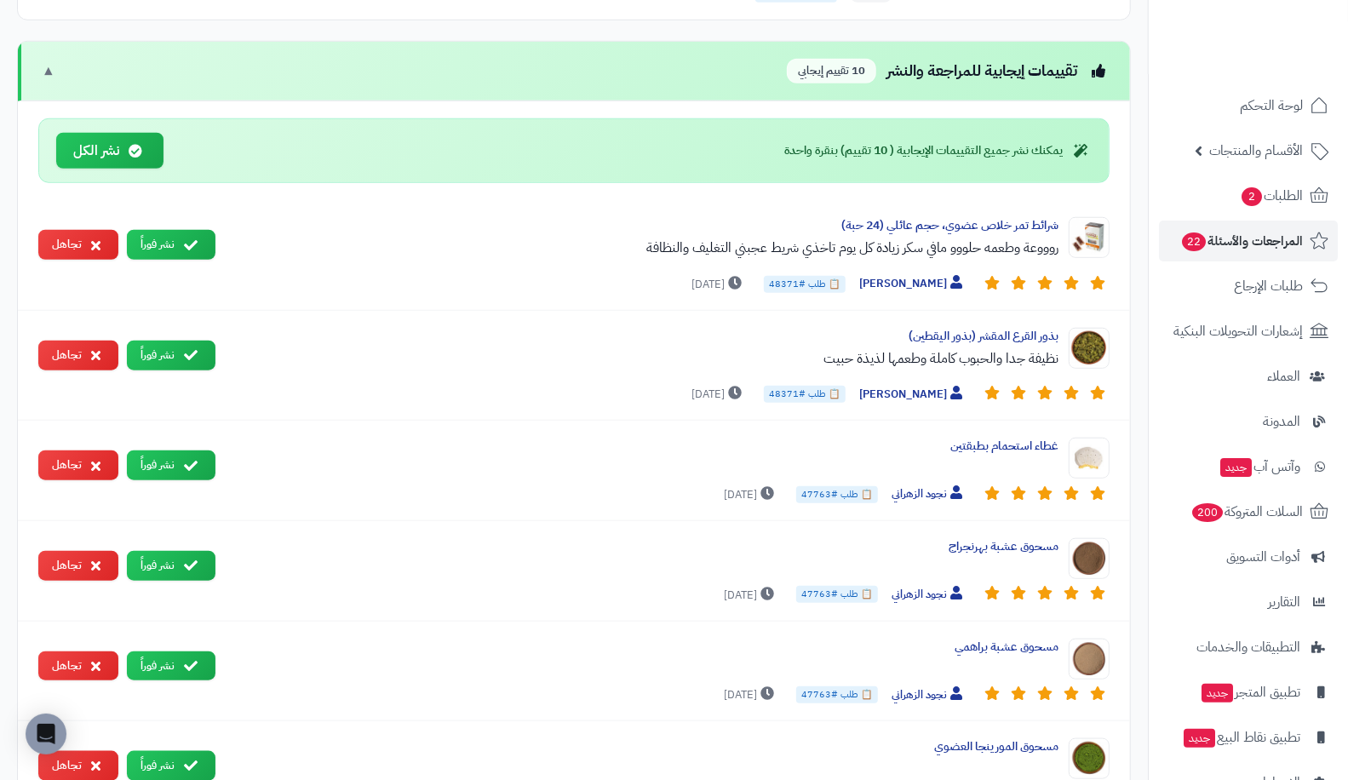
scroll to position [798, 0]
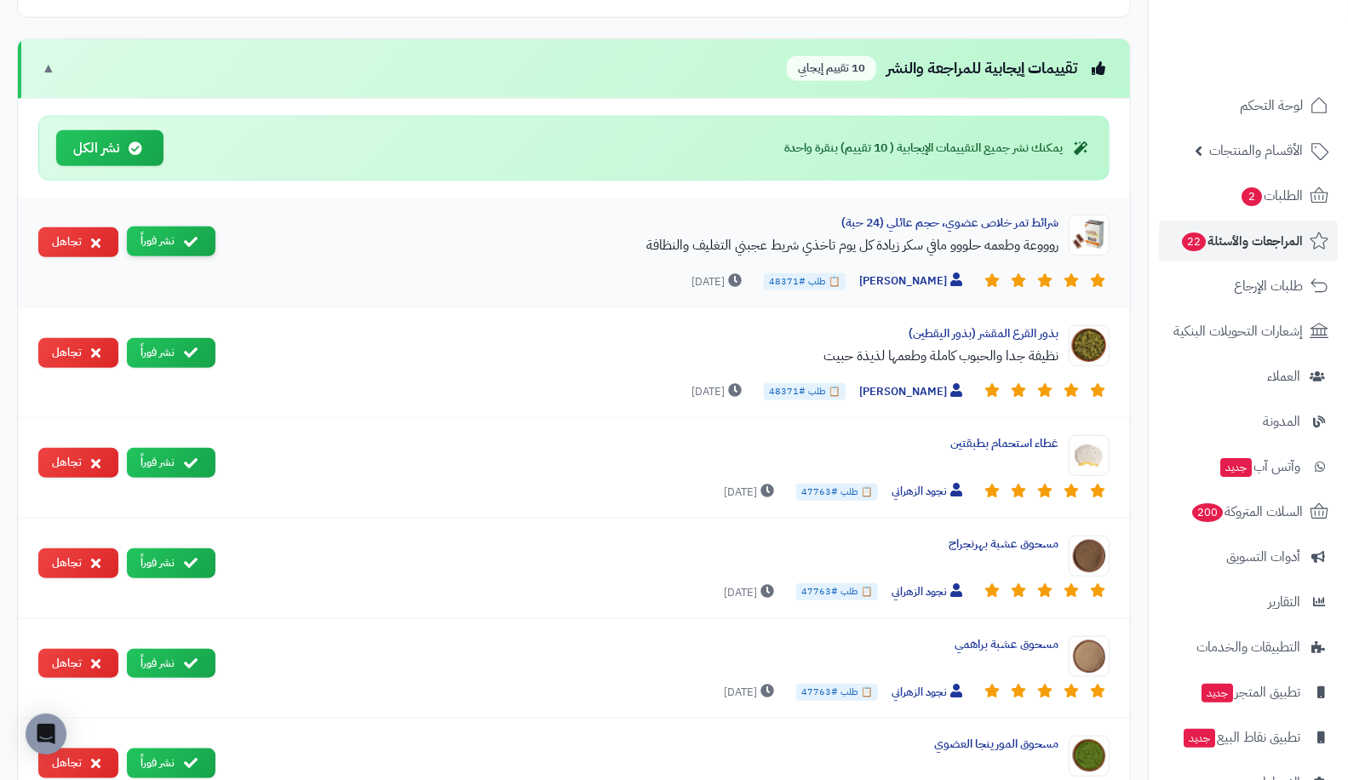
click at [168, 237] on button "نشر فوراً" at bounding box center [171, 241] width 89 height 30
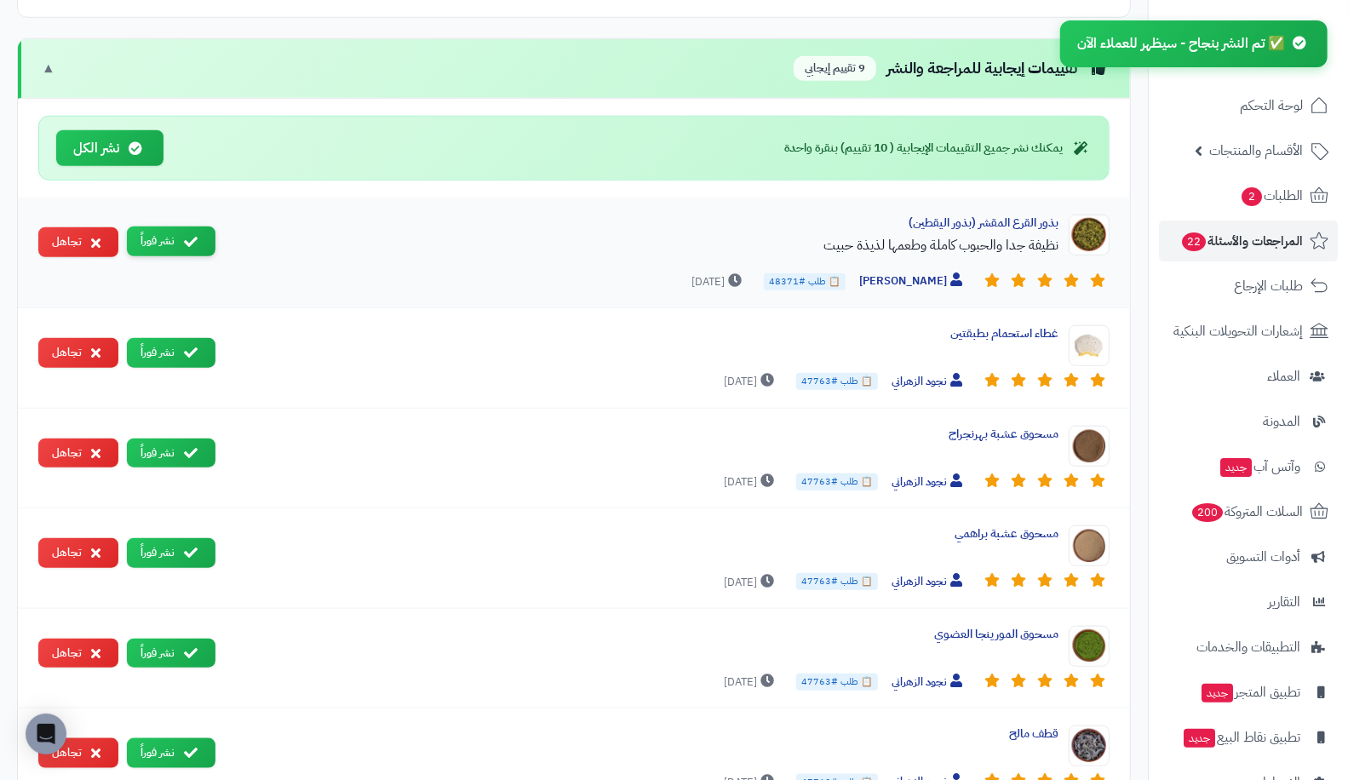
click at [163, 231] on button "نشر فوراً" at bounding box center [171, 241] width 89 height 30
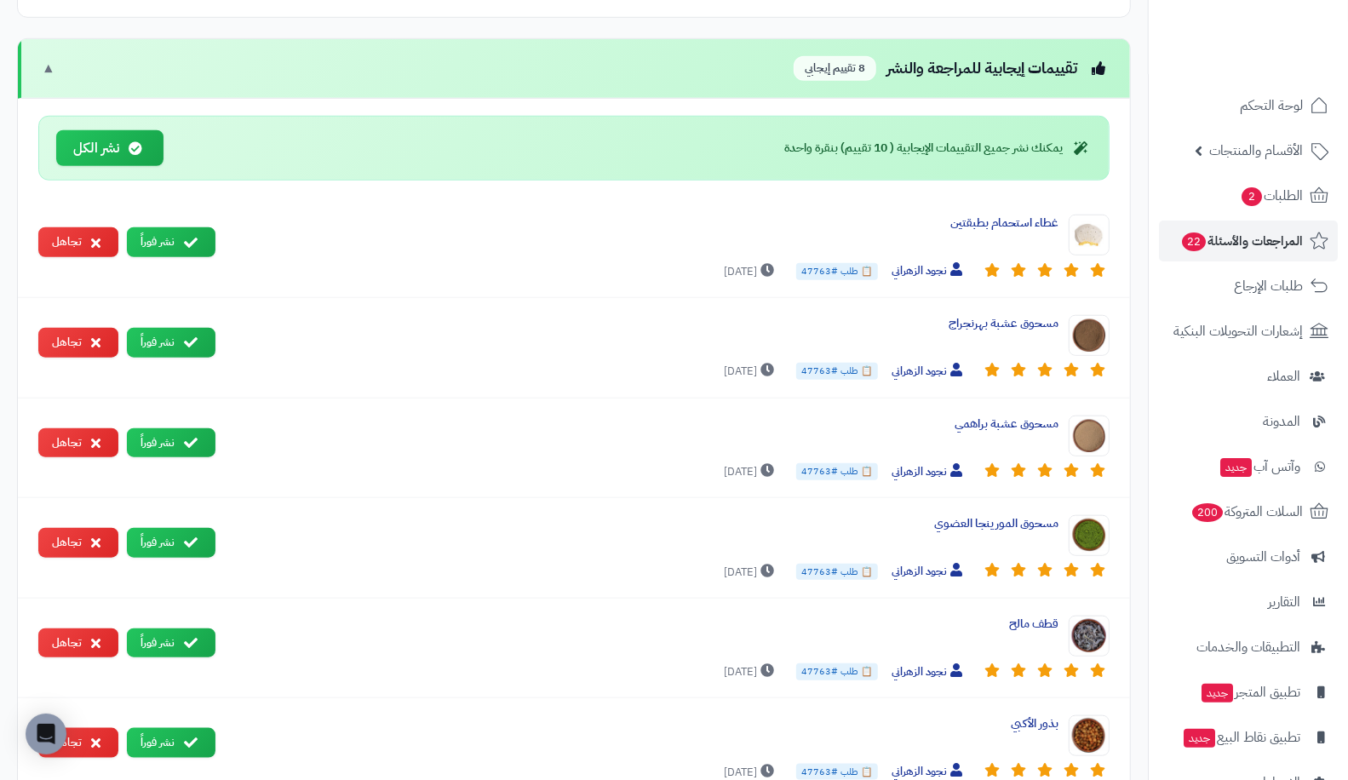
click at [1273, 234] on span "المراجعات والأسئلة 22" at bounding box center [1241, 241] width 123 height 24
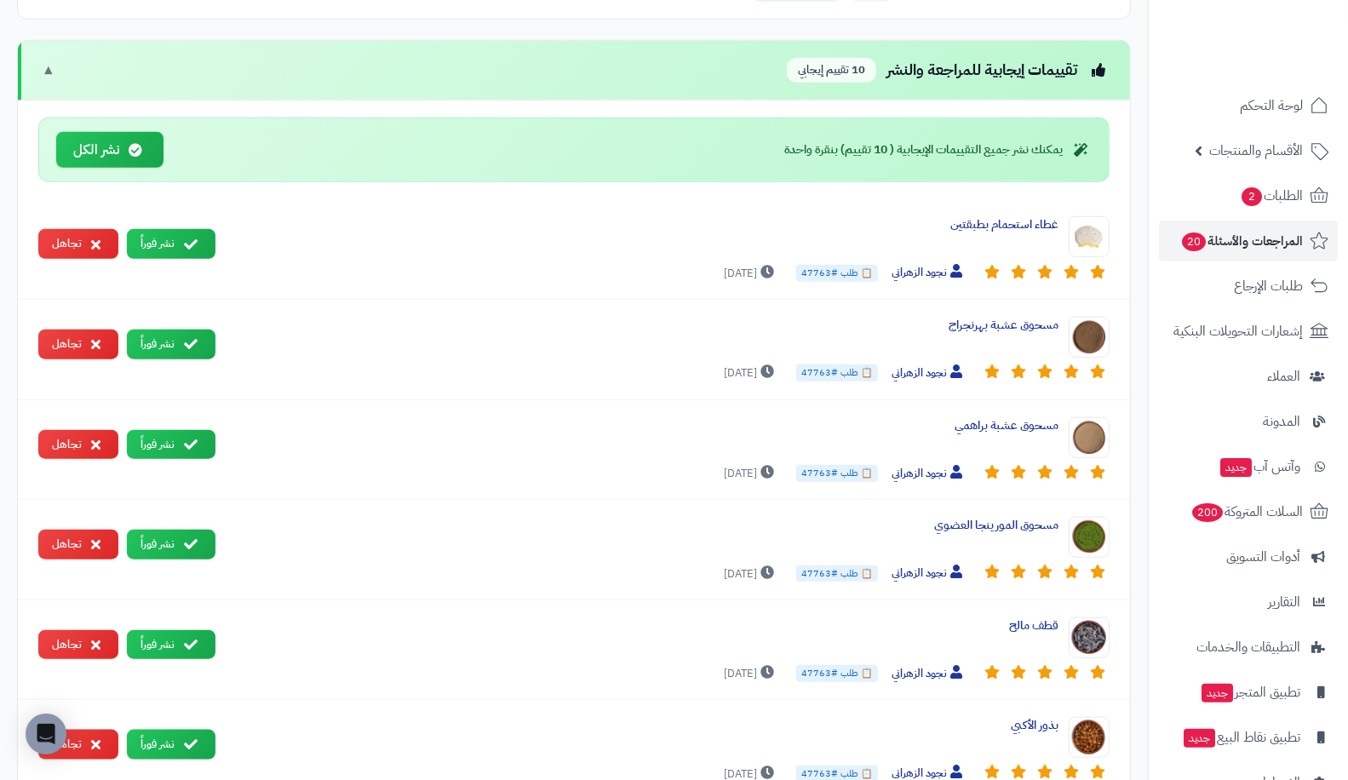
scroll to position [835, 0]
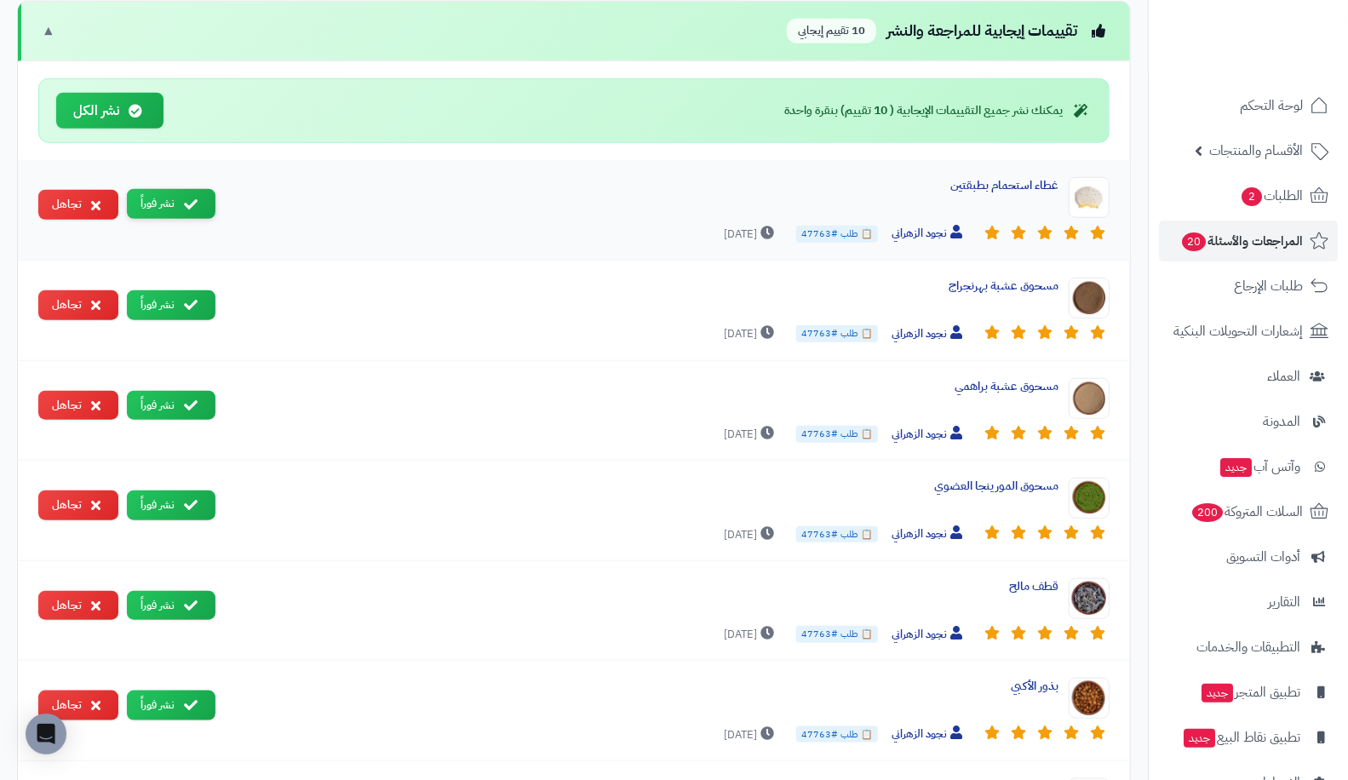
click at [167, 189] on button "نشر فوراً" at bounding box center [171, 204] width 89 height 30
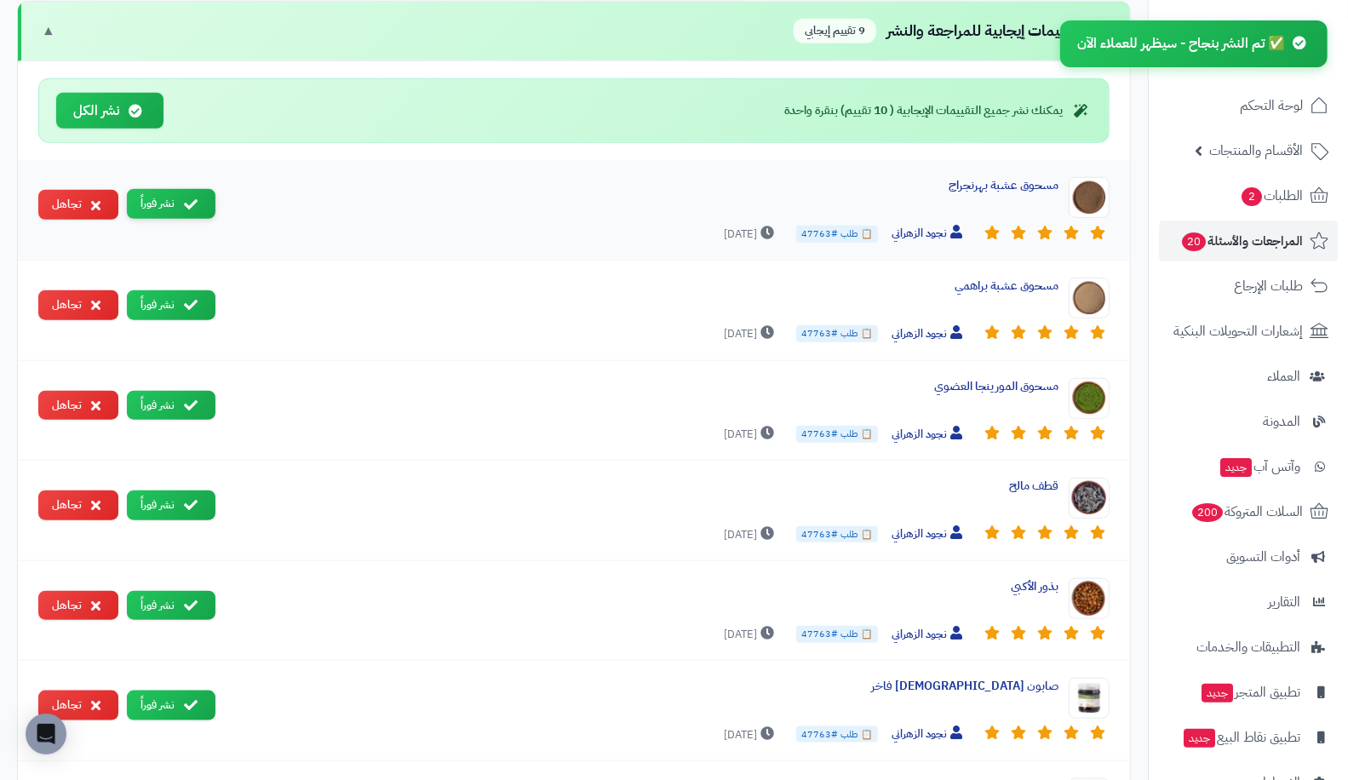
click at [165, 189] on button "نشر فوراً" at bounding box center [171, 204] width 89 height 30
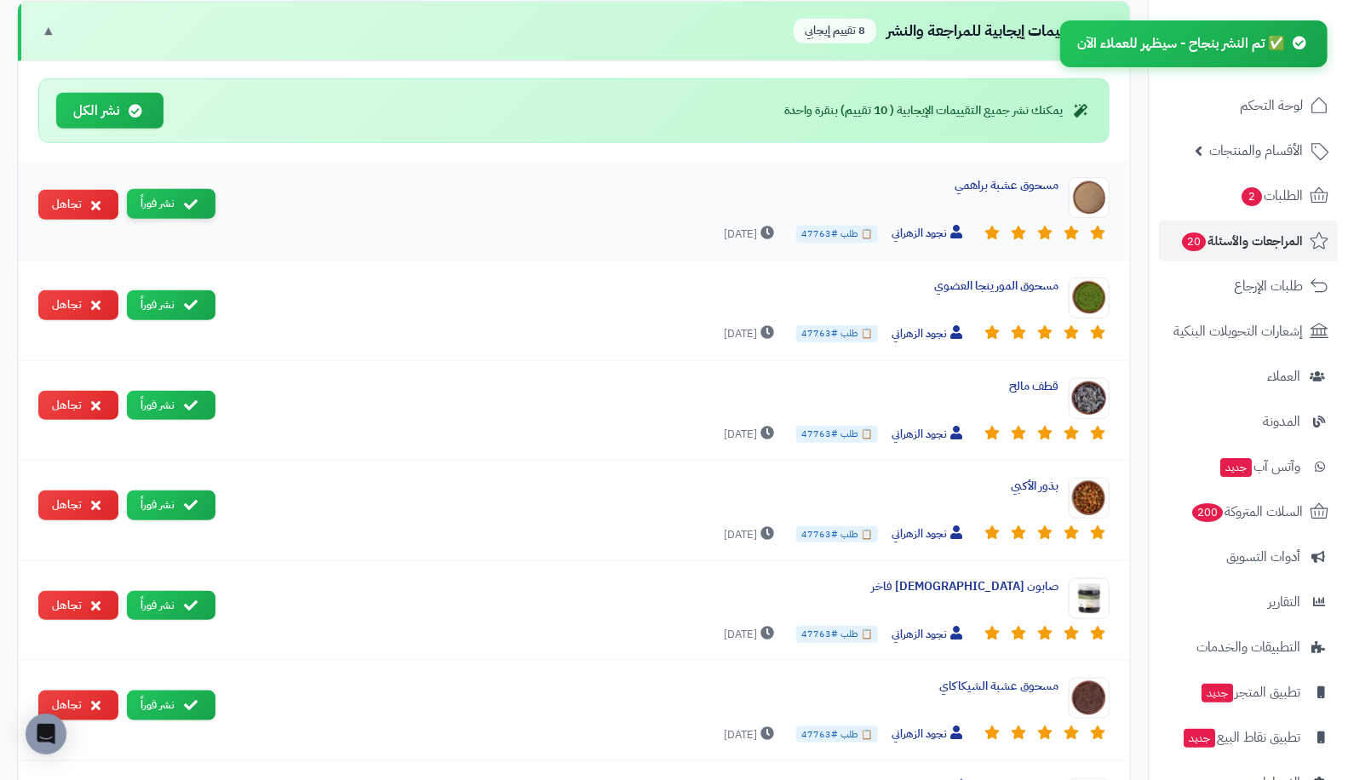
click at [175, 192] on button "نشر فوراً" at bounding box center [171, 204] width 89 height 30
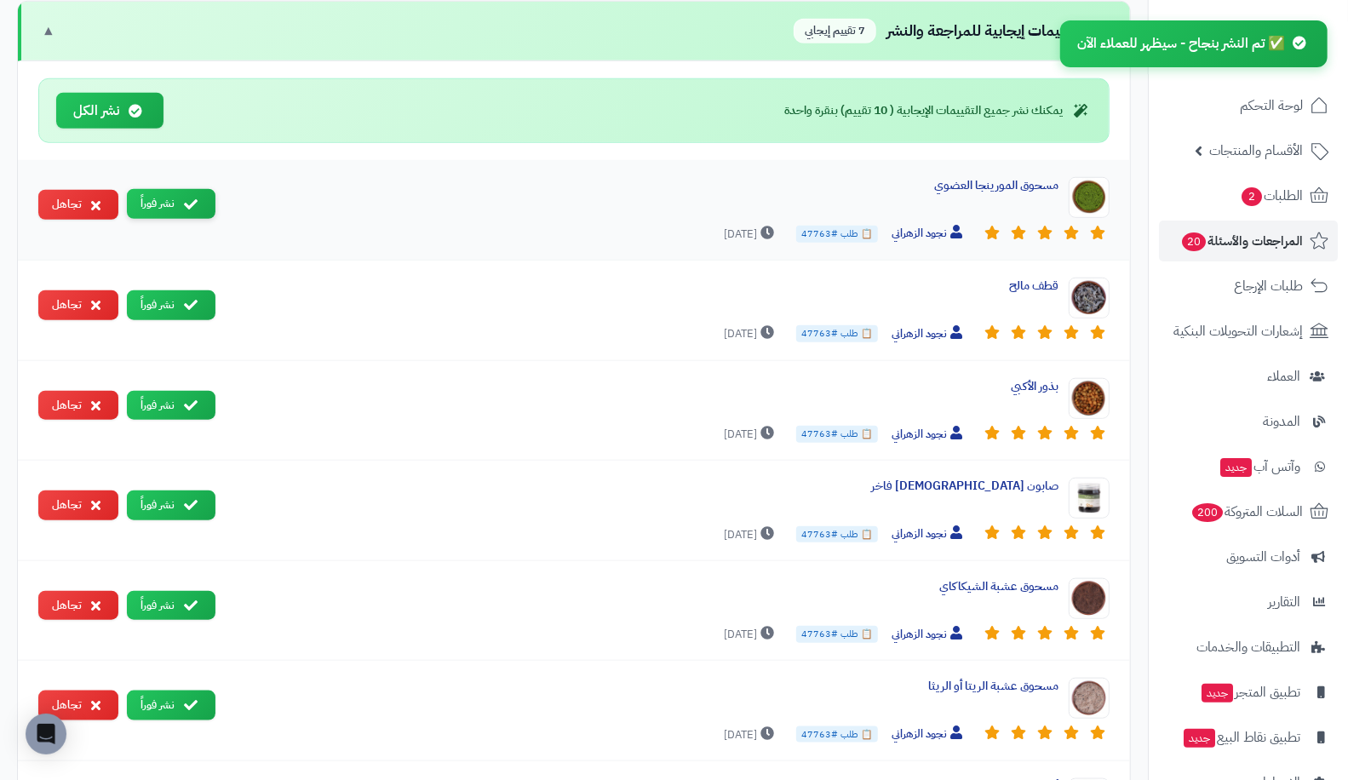
click at [173, 206] on button "نشر فوراً" at bounding box center [171, 204] width 89 height 30
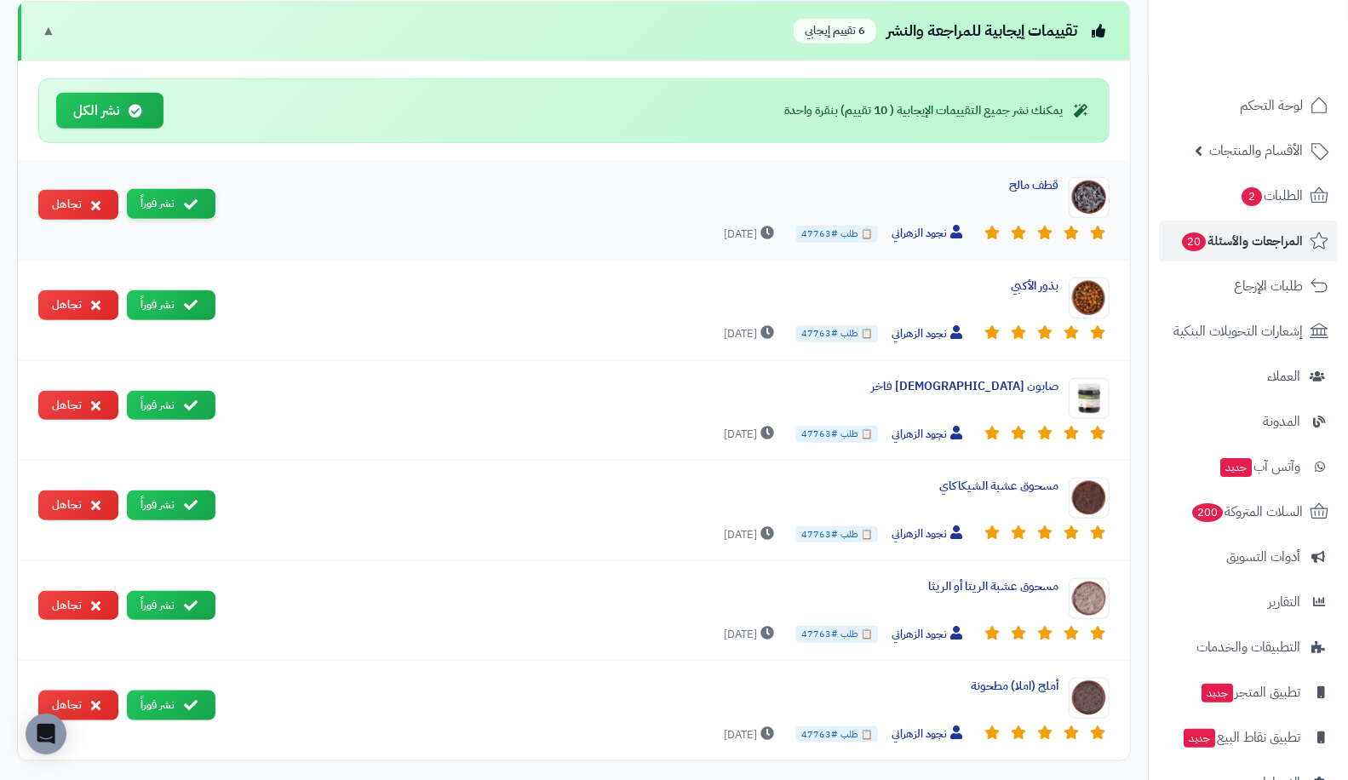
click at [156, 193] on button "نشر فوراً" at bounding box center [171, 204] width 89 height 30
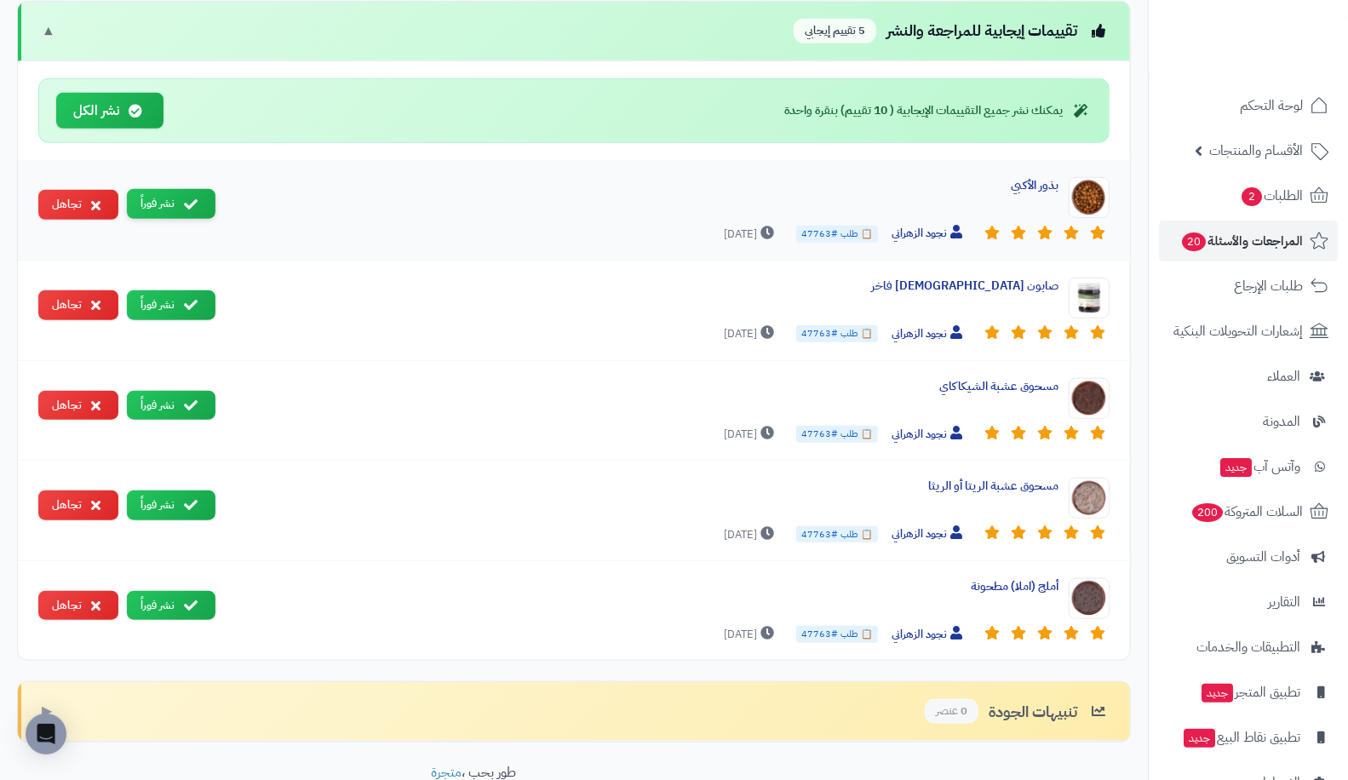
click at [160, 192] on button "نشر فوراً" at bounding box center [171, 204] width 89 height 30
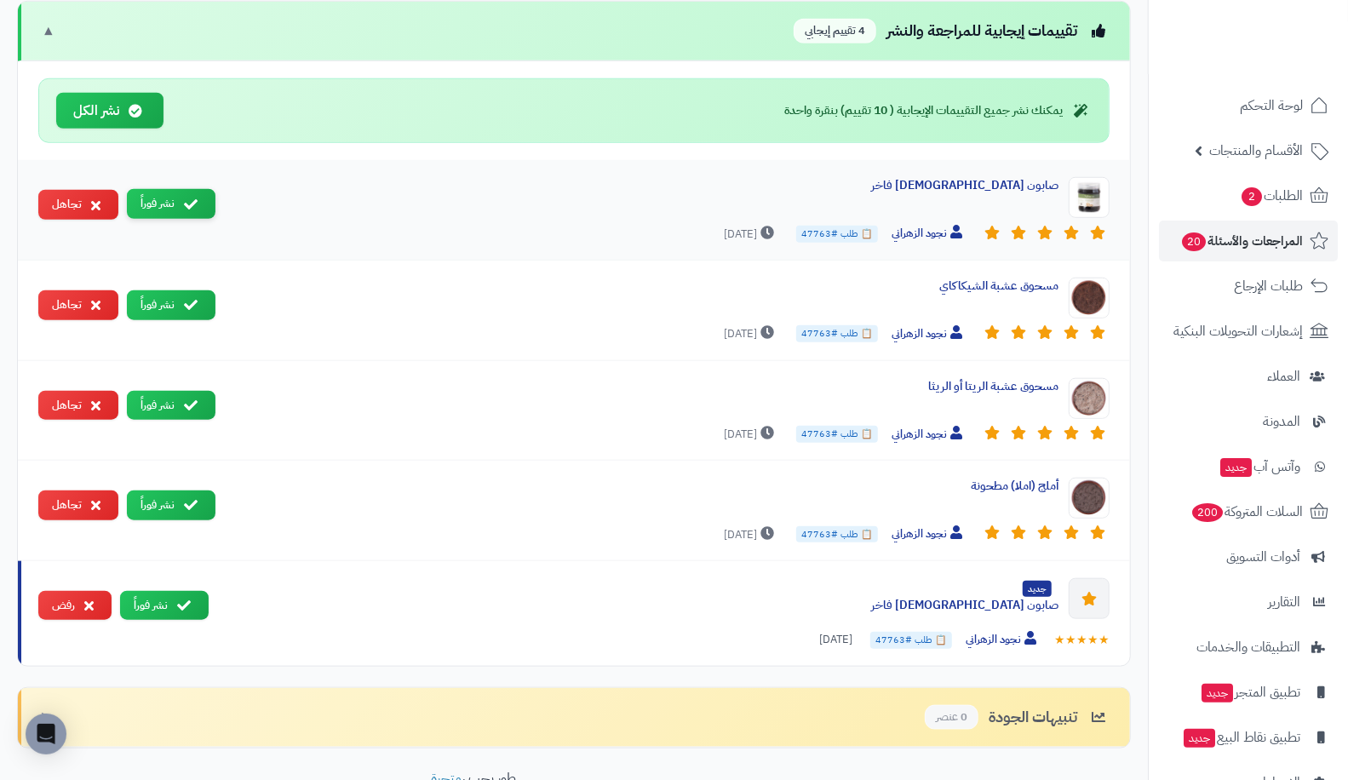
click at [162, 189] on button "نشر فوراً" at bounding box center [171, 204] width 89 height 30
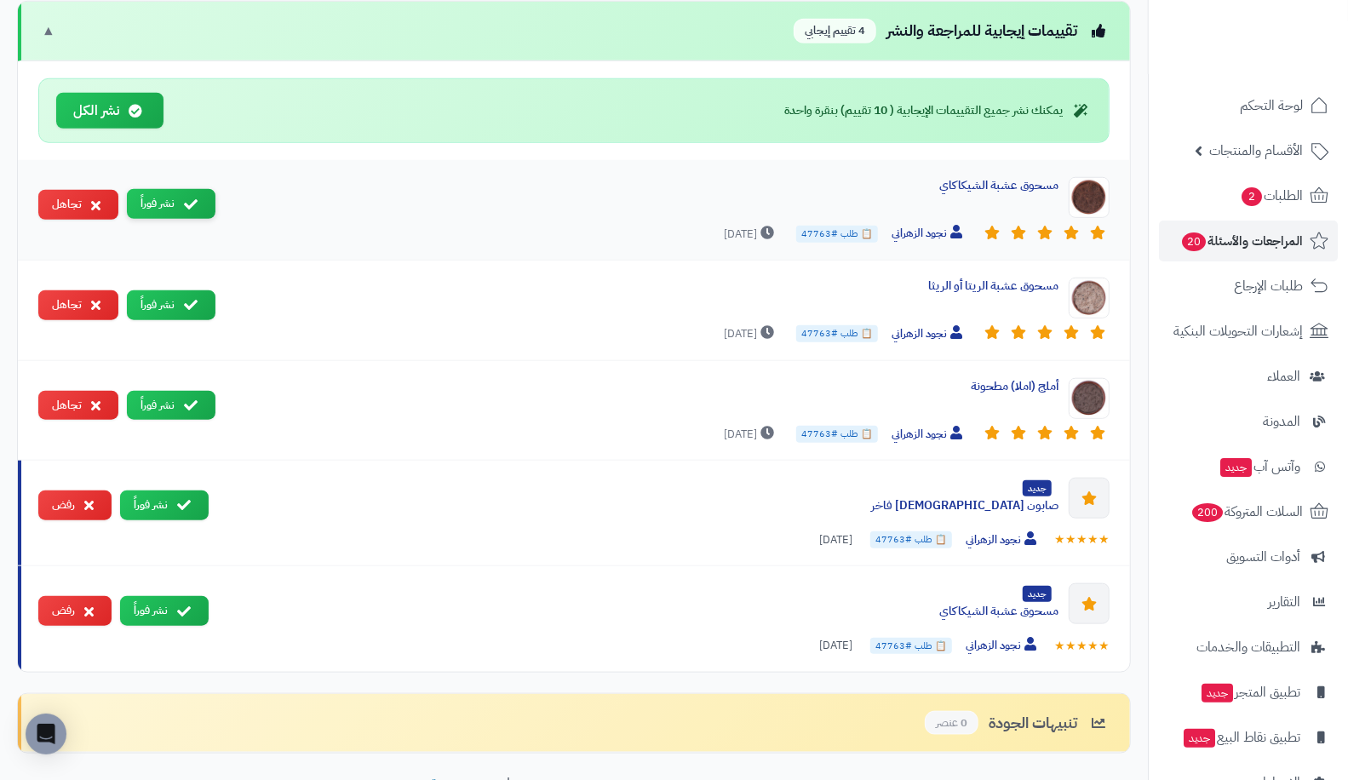
click at [161, 189] on button "نشر فوراً" at bounding box center [171, 204] width 89 height 30
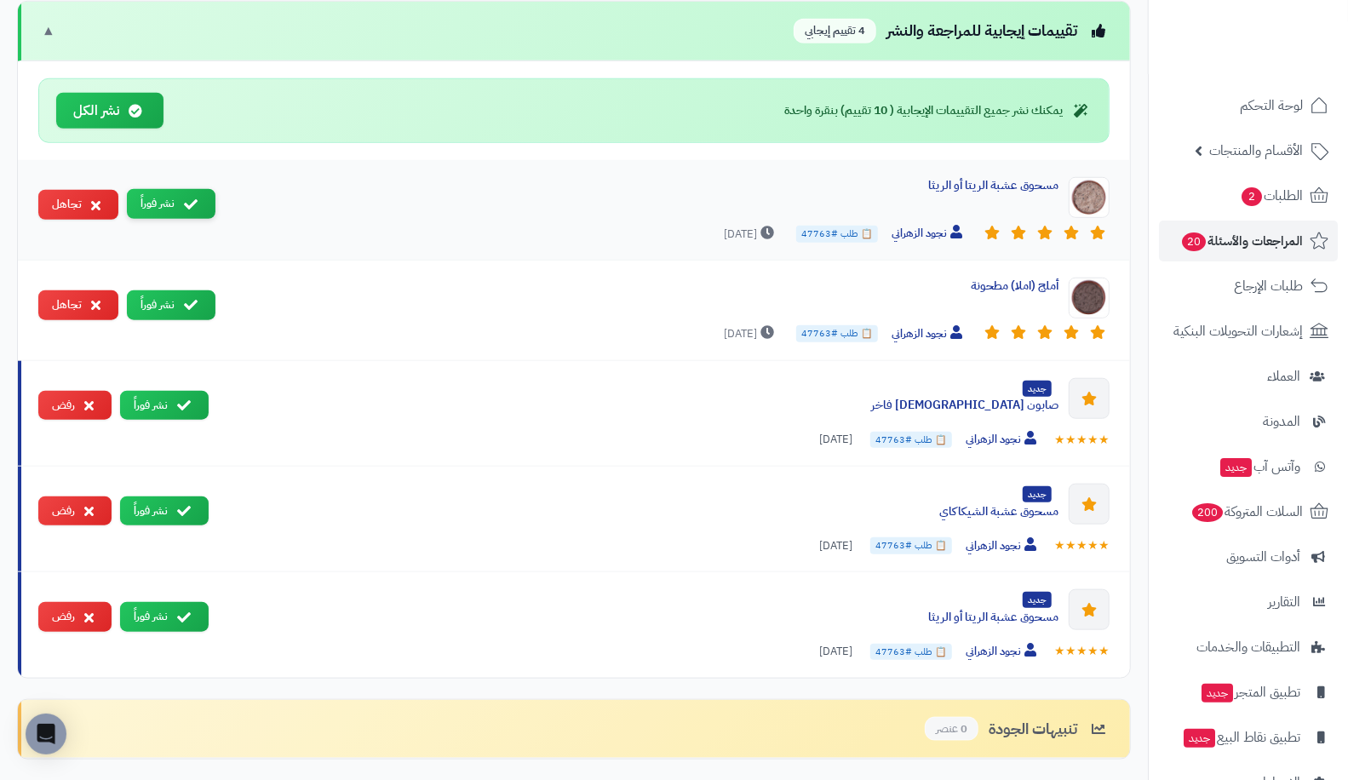
click at [160, 197] on button "نشر فوراً" at bounding box center [171, 204] width 89 height 30
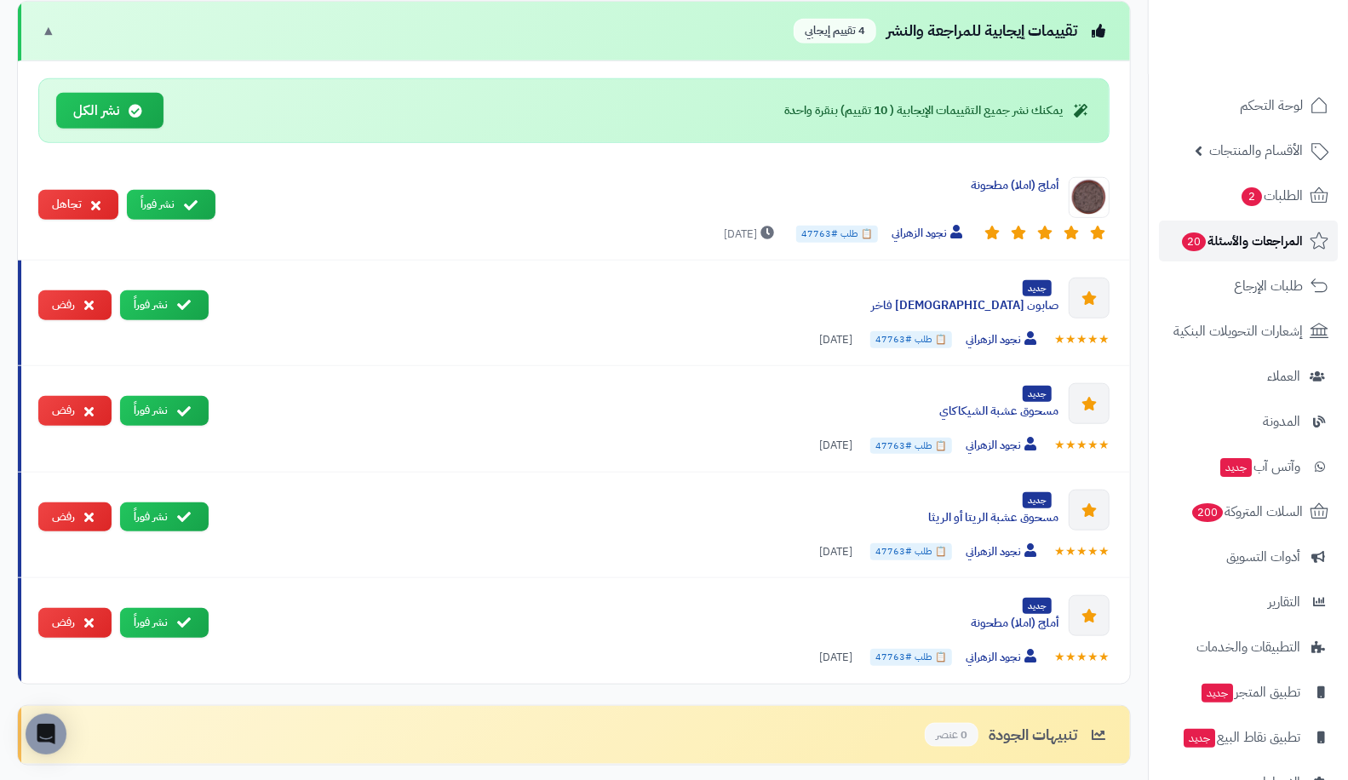
click at [1269, 249] on span "المراجعات والأسئلة 20" at bounding box center [1241, 241] width 123 height 24
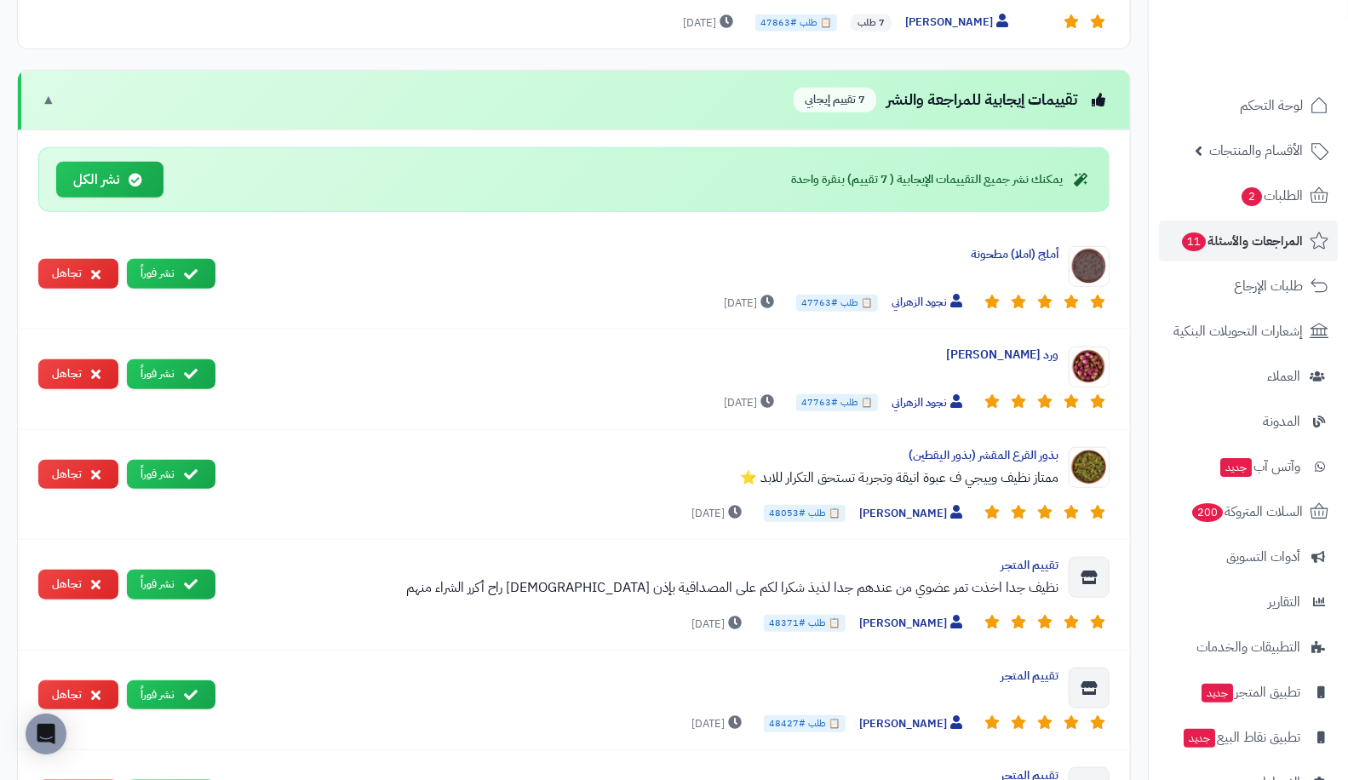
scroll to position [767, 0]
click at [162, 232] on div "أملج (املا) مطحونة [PERSON_NAME] 📋 طلب #47763 [DATE] نشر فوراً تجاهل" at bounding box center [574, 278] width 1112 height 100
click at [168, 257] on button "نشر فوراً" at bounding box center [171, 272] width 89 height 30
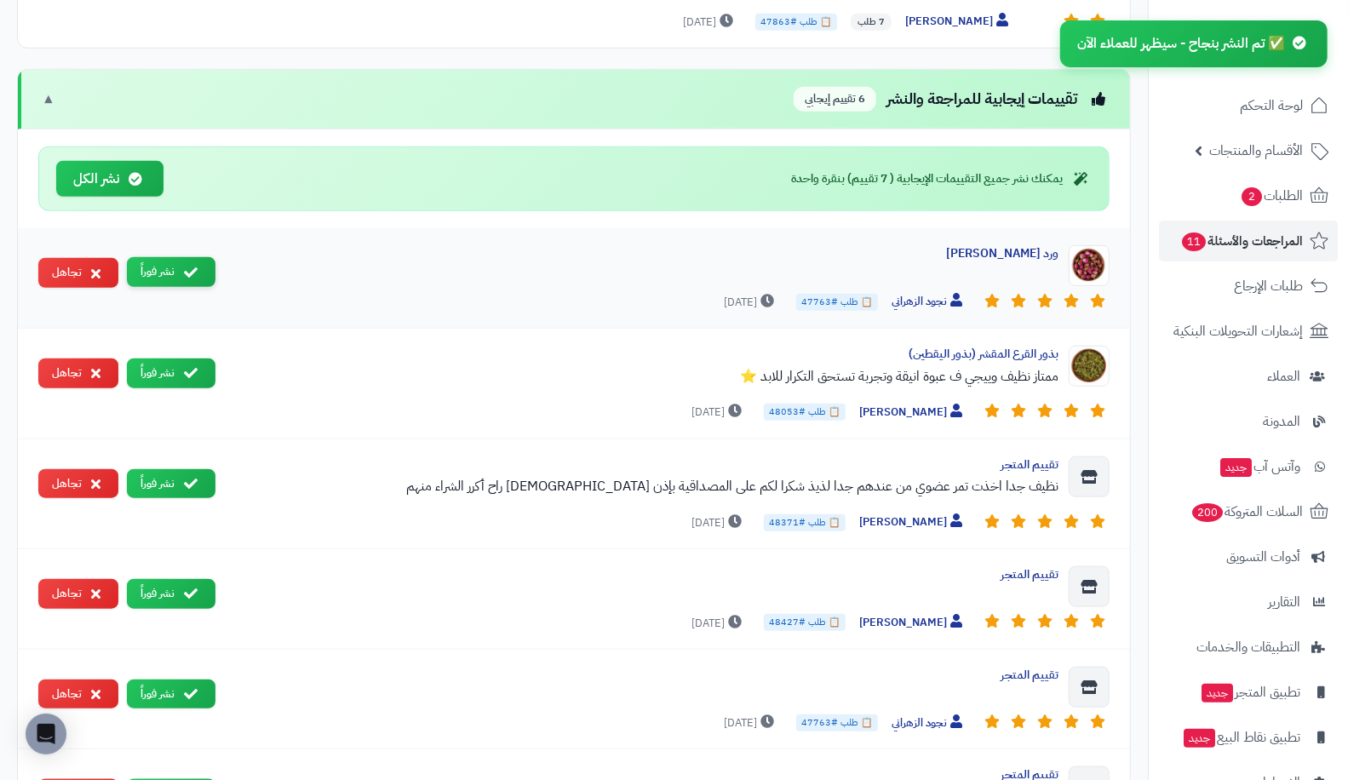
click at [163, 257] on button "نشر فوراً" at bounding box center [171, 272] width 89 height 30
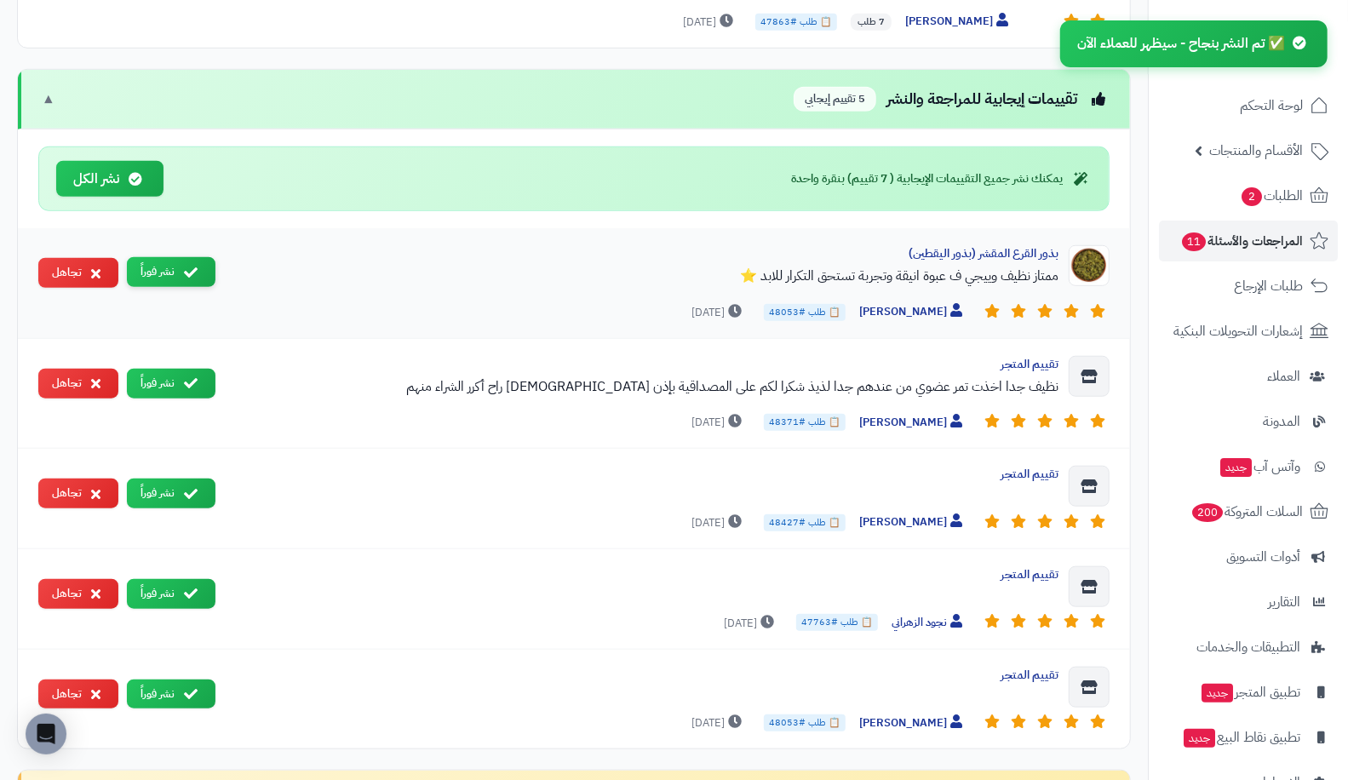
click at [170, 257] on button "نشر فوراً" at bounding box center [171, 272] width 89 height 30
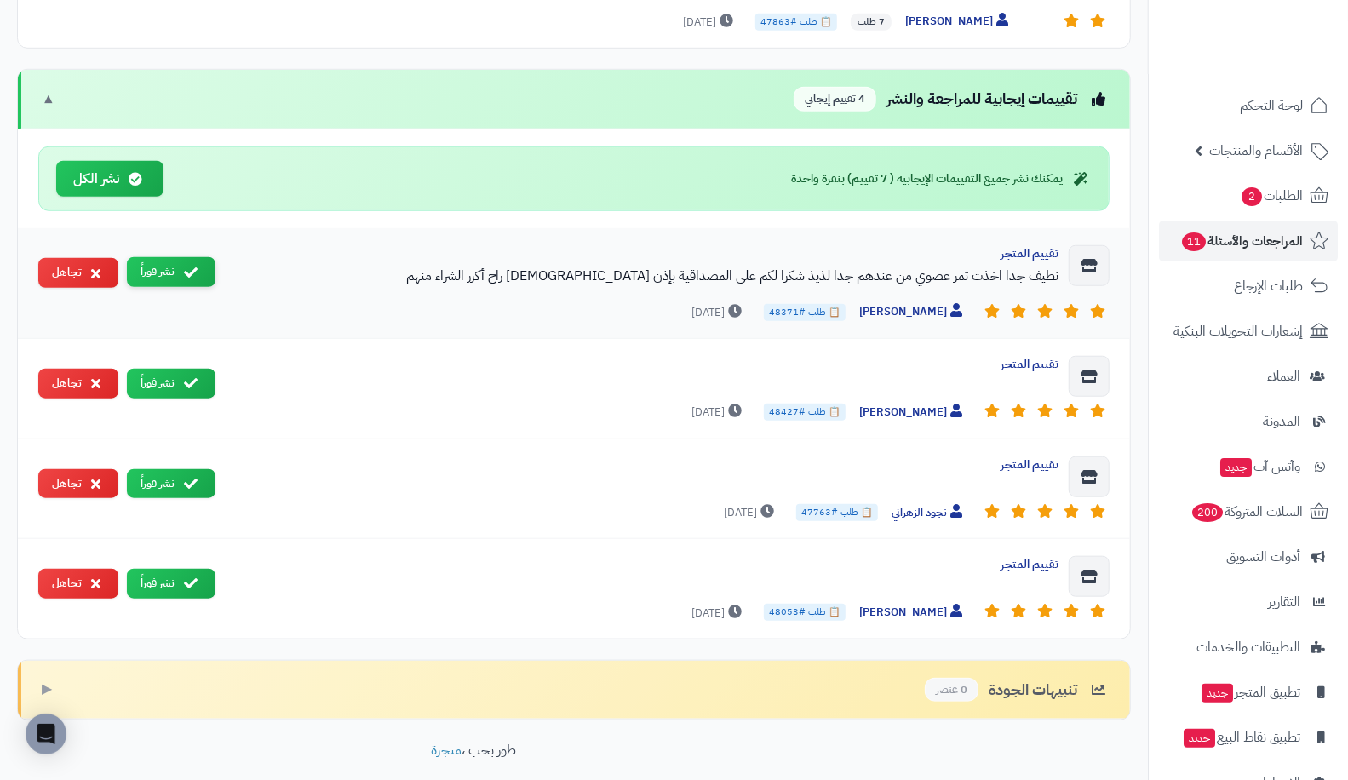
click at [156, 257] on button "نشر فوراً" at bounding box center [171, 272] width 89 height 30
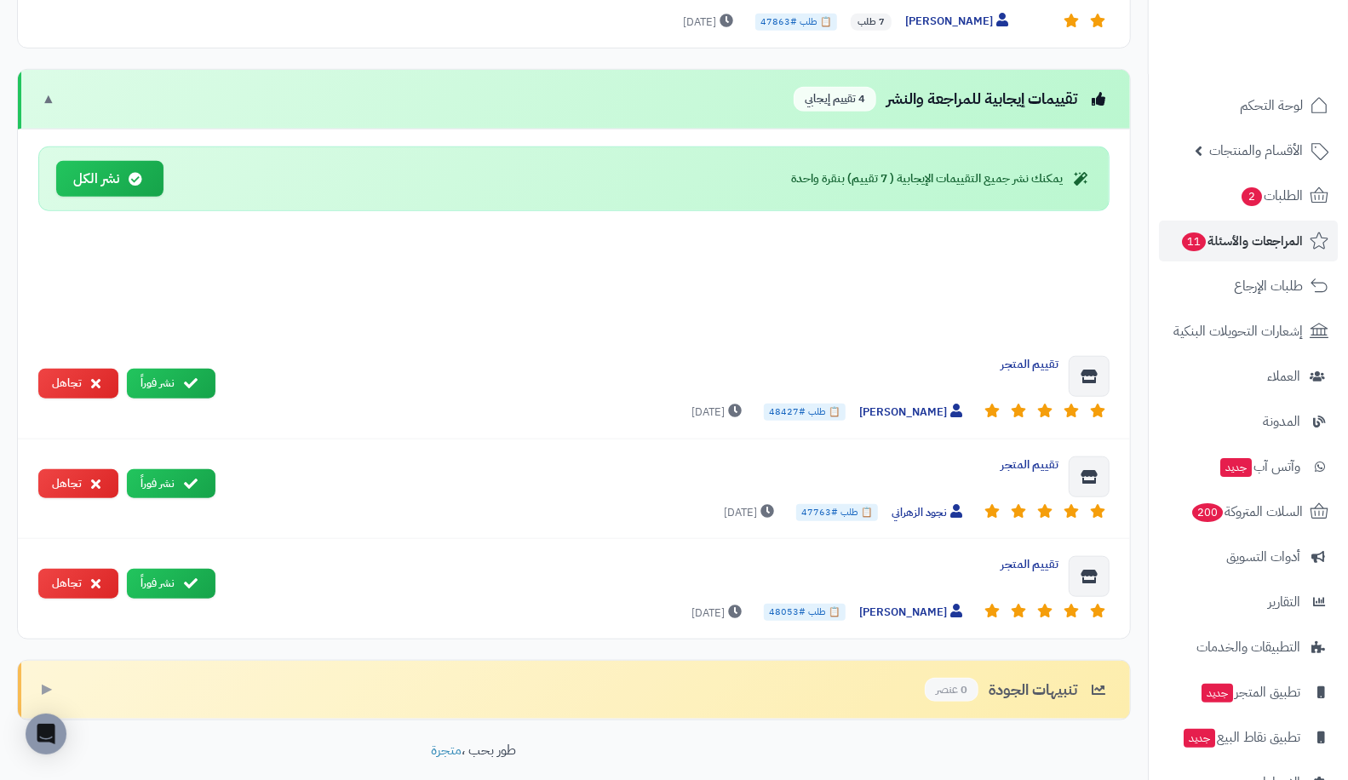
scroll to position [723, 0]
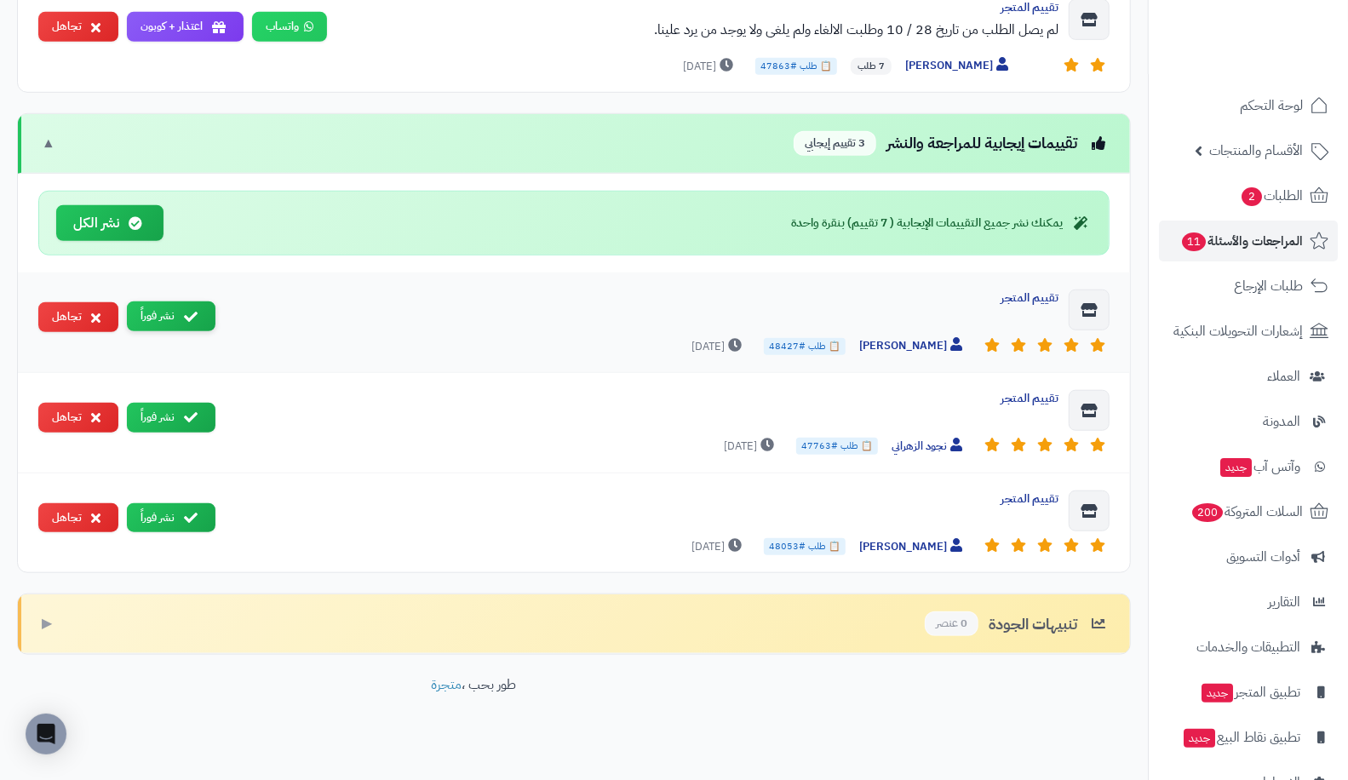
click at [158, 303] on button "نشر فوراً" at bounding box center [171, 316] width 89 height 30
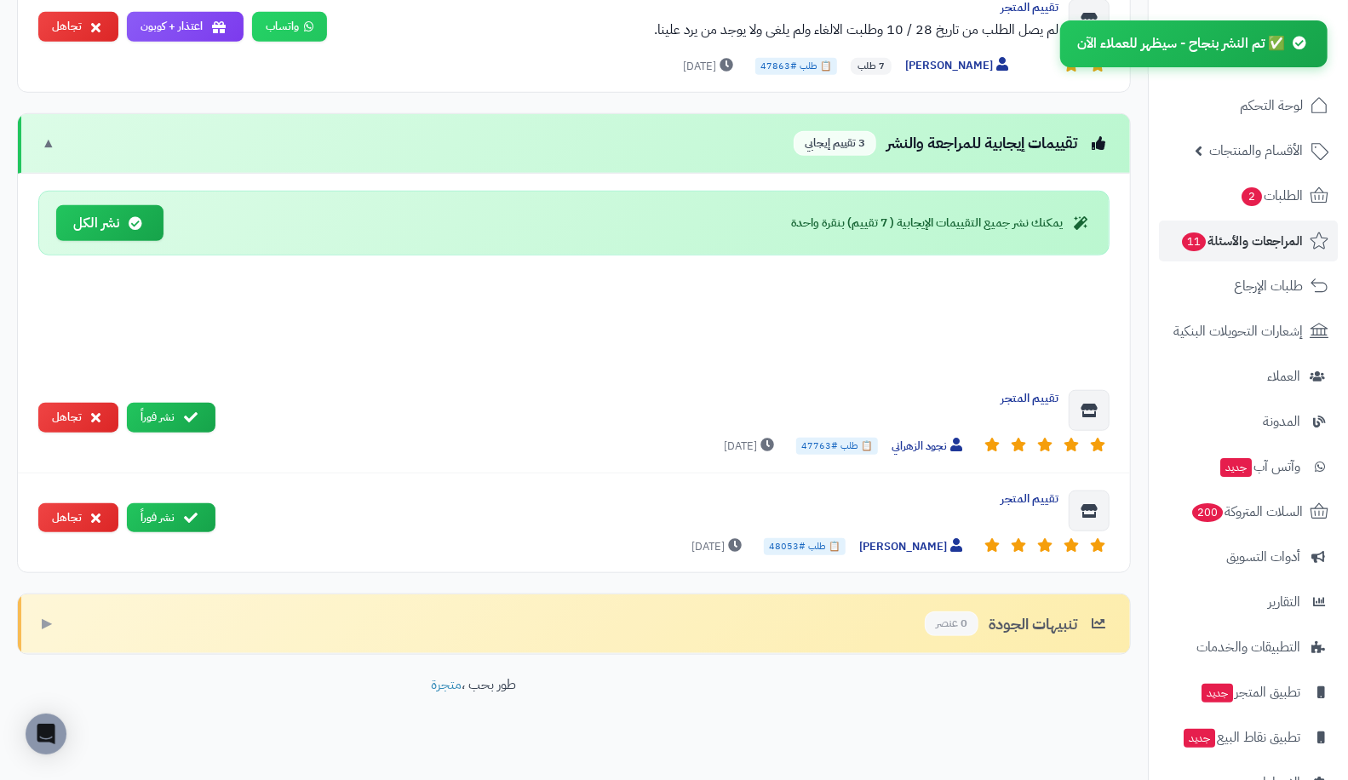
scroll to position [623, 0]
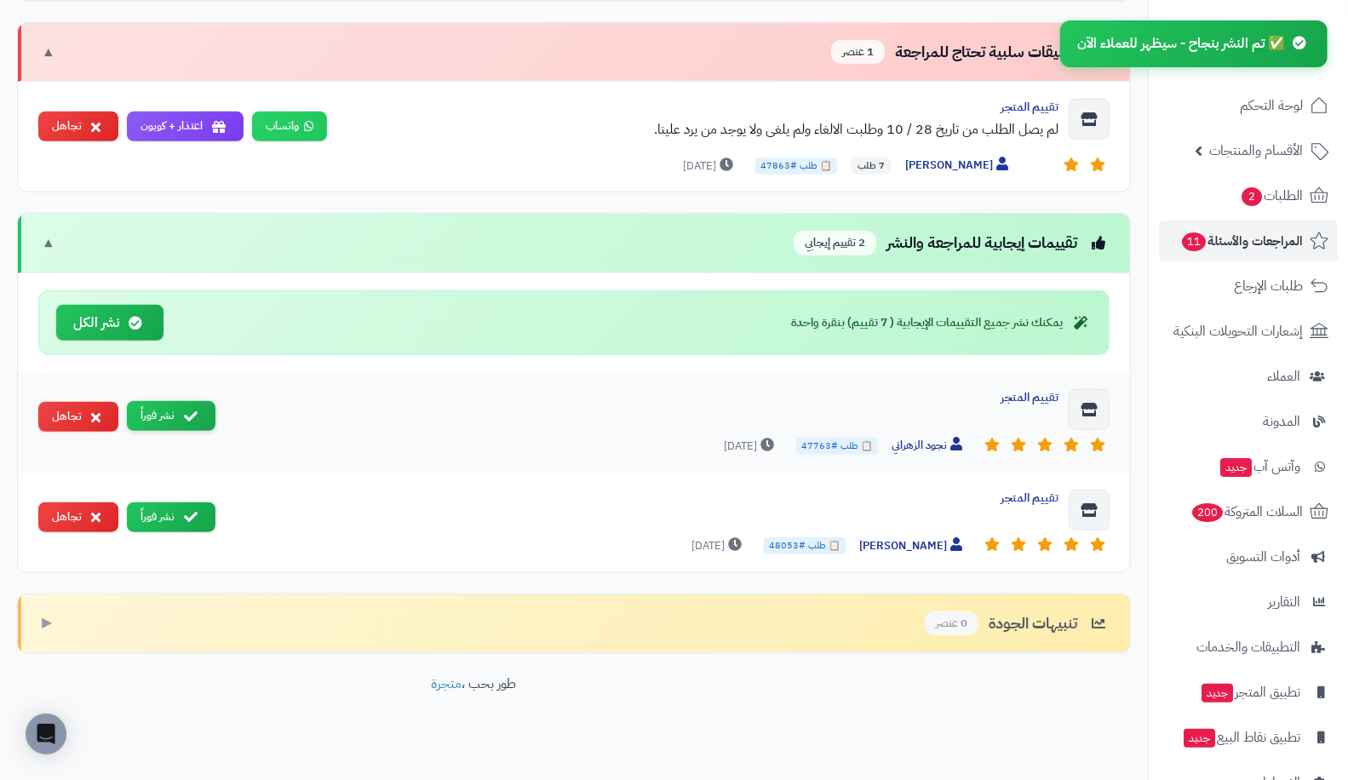
click at [167, 401] on button "نشر فوراً" at bounding box center [171, 416] width 89 height 30
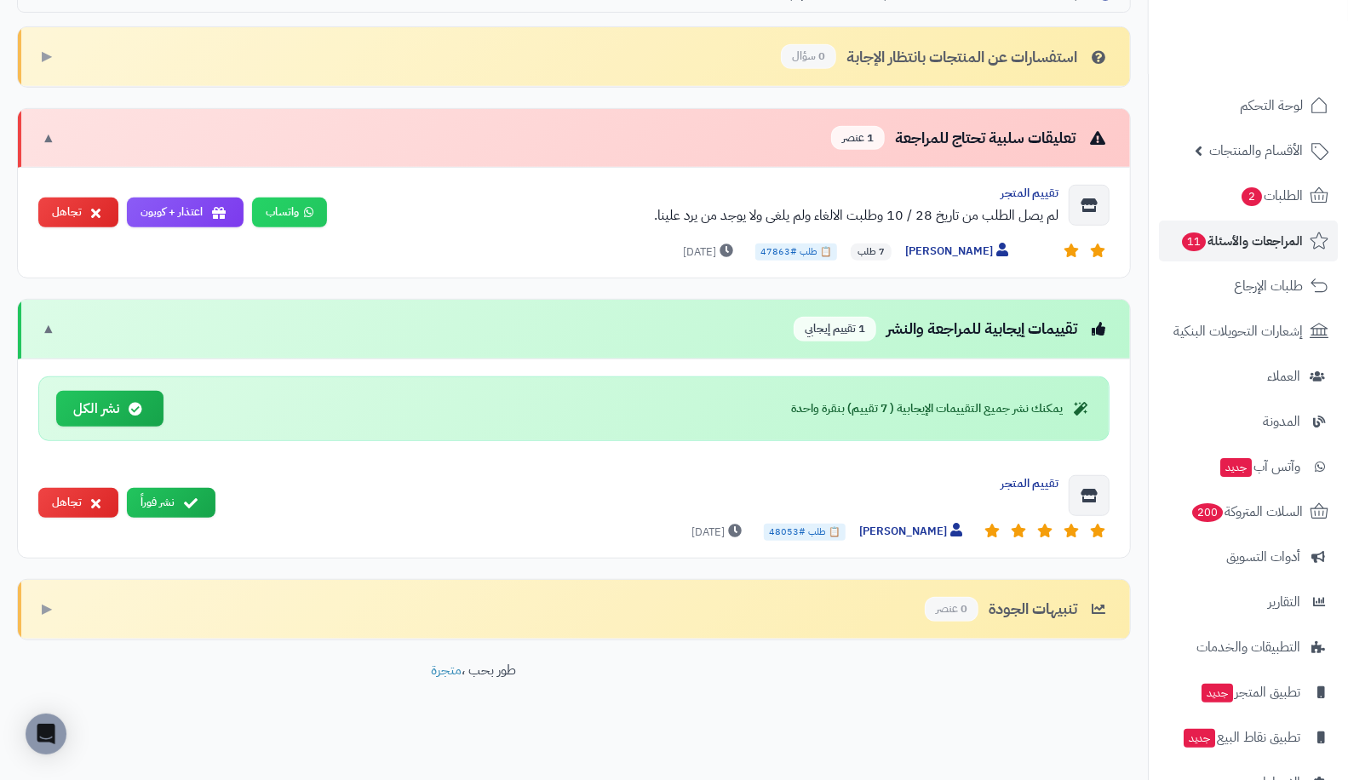
scroll to position [524, 0]
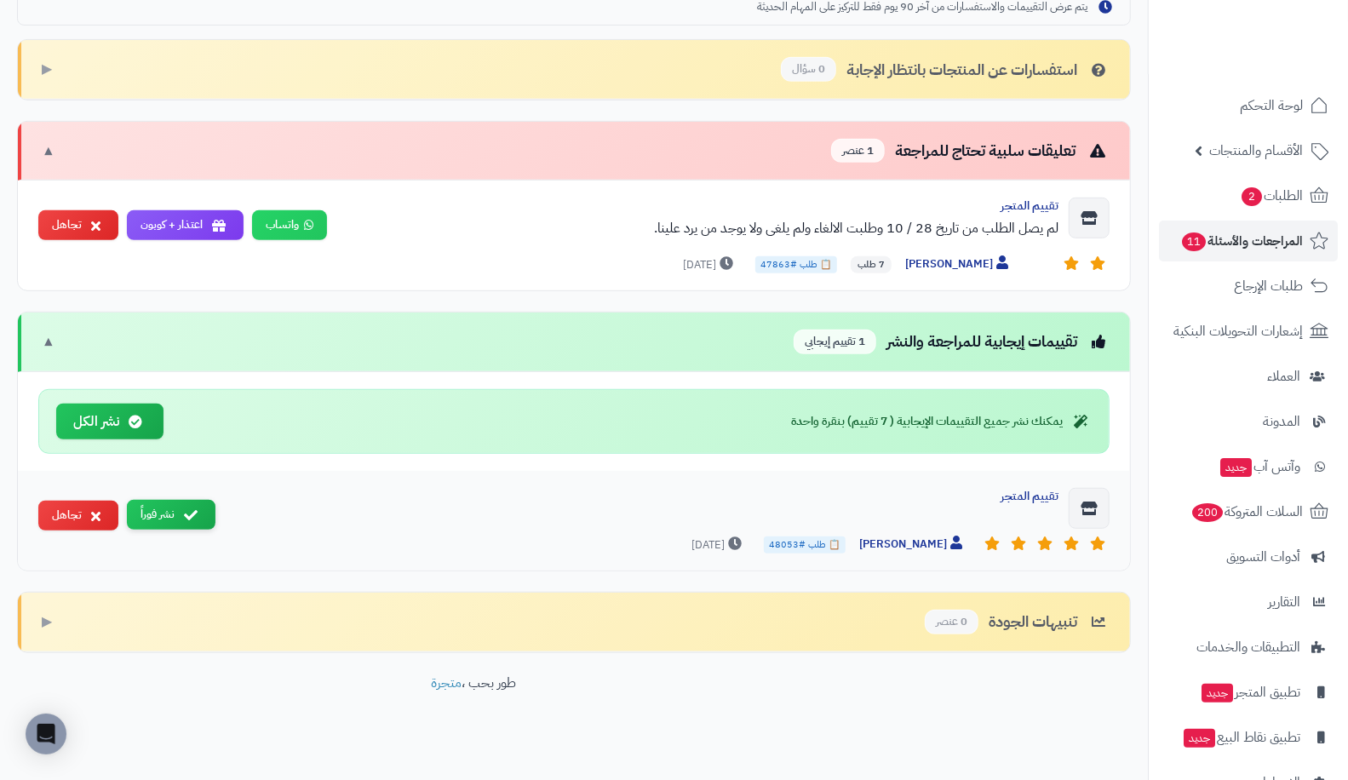
click at [163, 505] on button "نشر فوراً" at bounding box center [171, 515] width 89 height 30
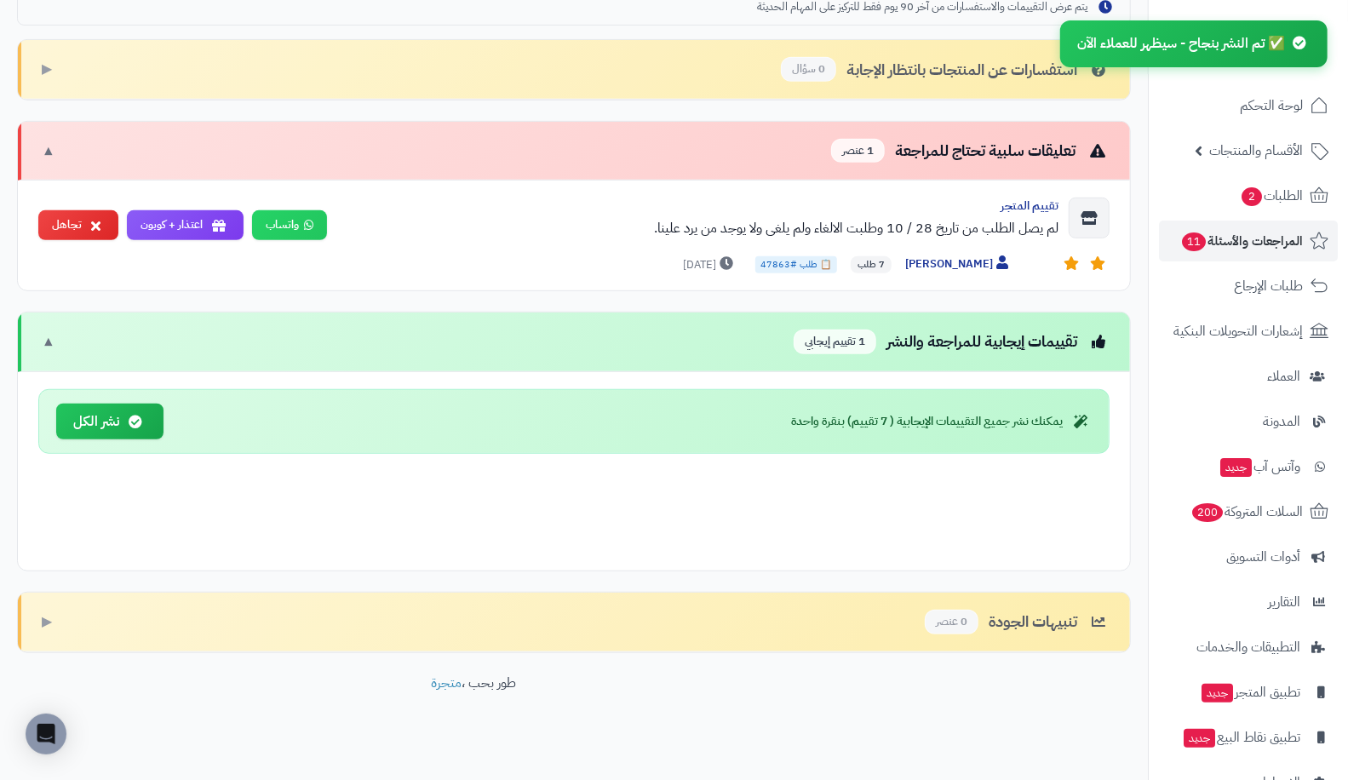
scroll to position [426, 0]
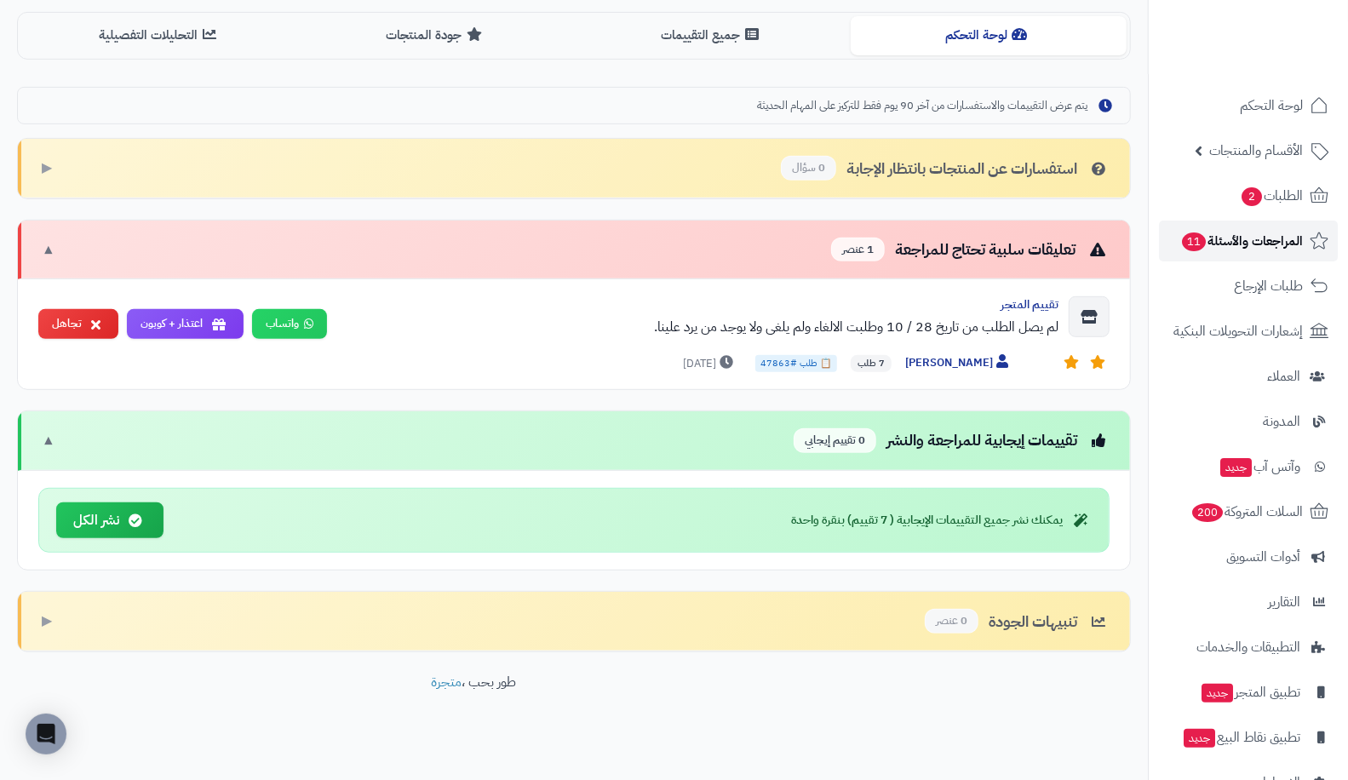
click at [1263, 235] on span "المراجعات والأسئلة 11" at bounding box center [1241, 241] width 123 height 24
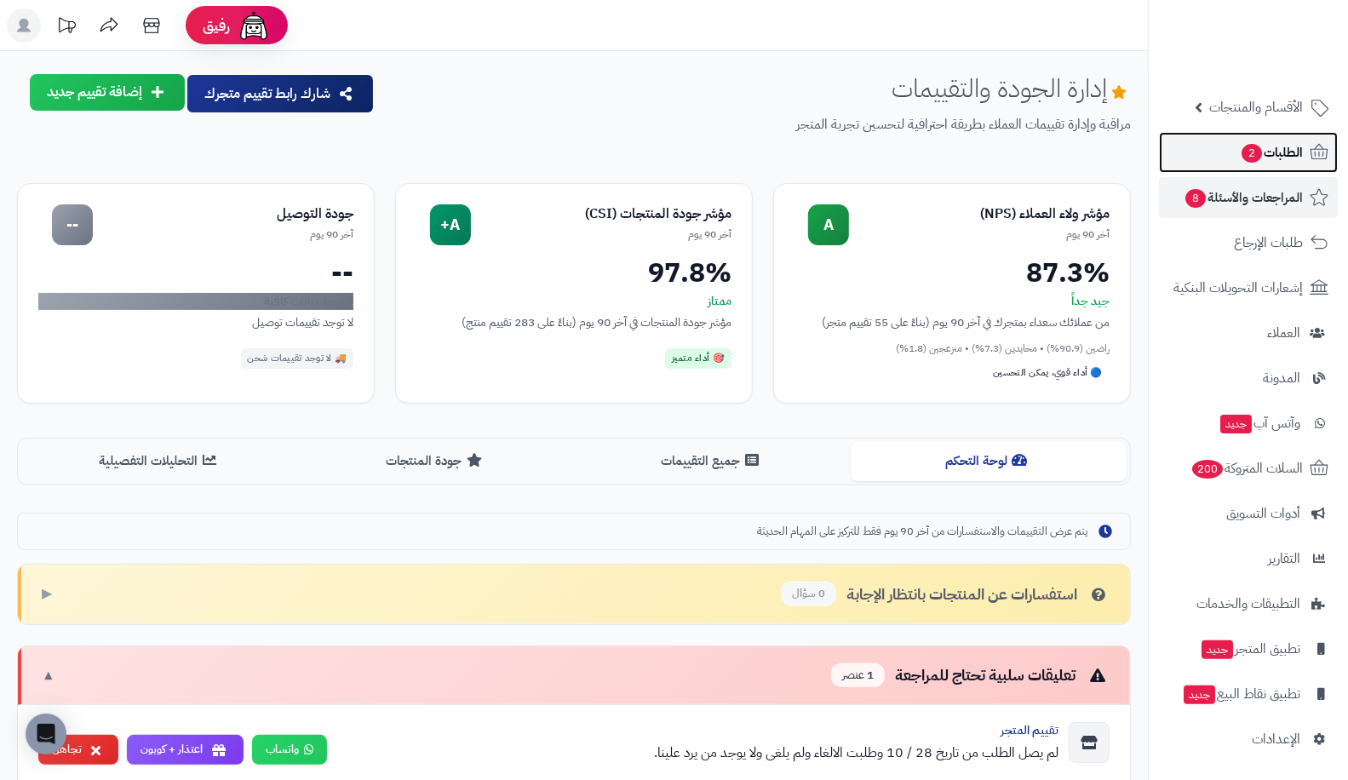
click at [1284, 158] on span "الطلبات 2" at bounding box center [1271, 152] width 63 height 24
